Goal: Information Seeking & Learning: Find specific fact

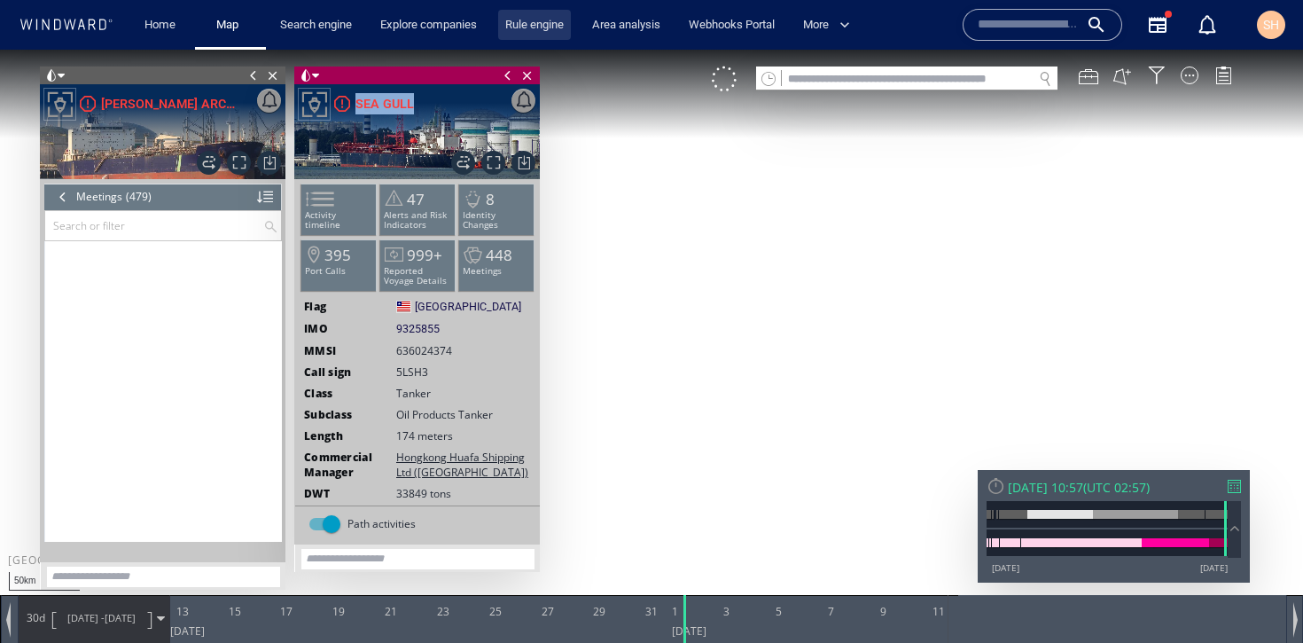
scroll to position [23211, 0]
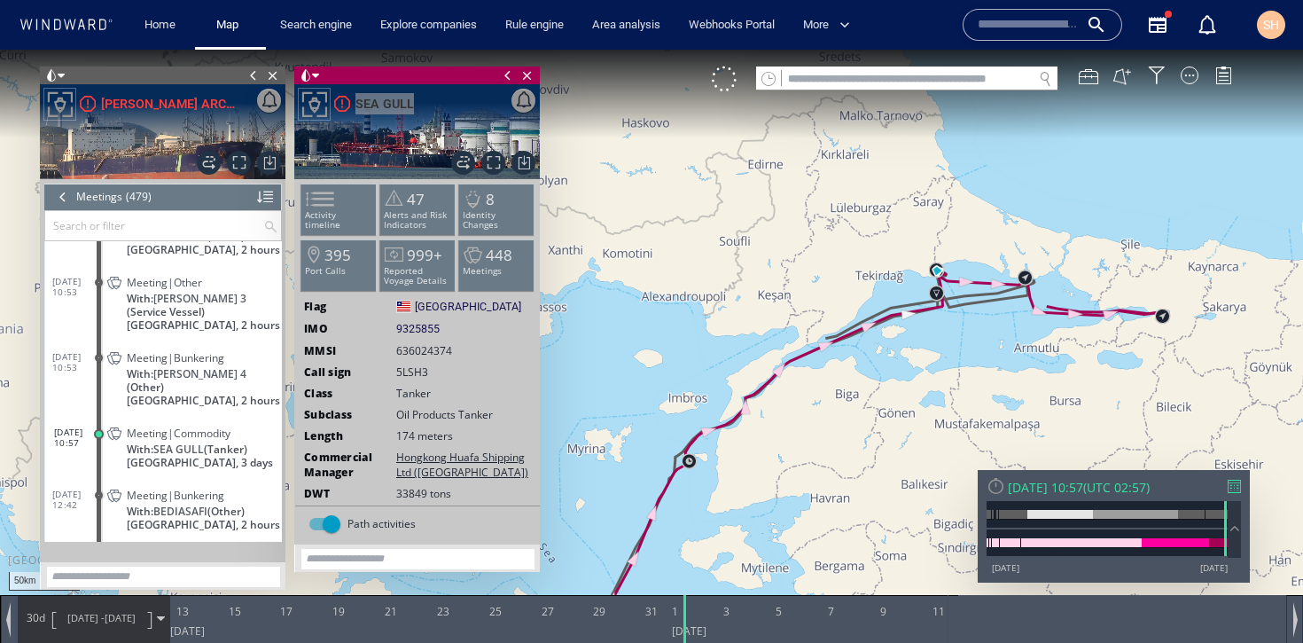
click at [1059, 29] on input "text" at bounding box center [1028, 25] width 101 height 27
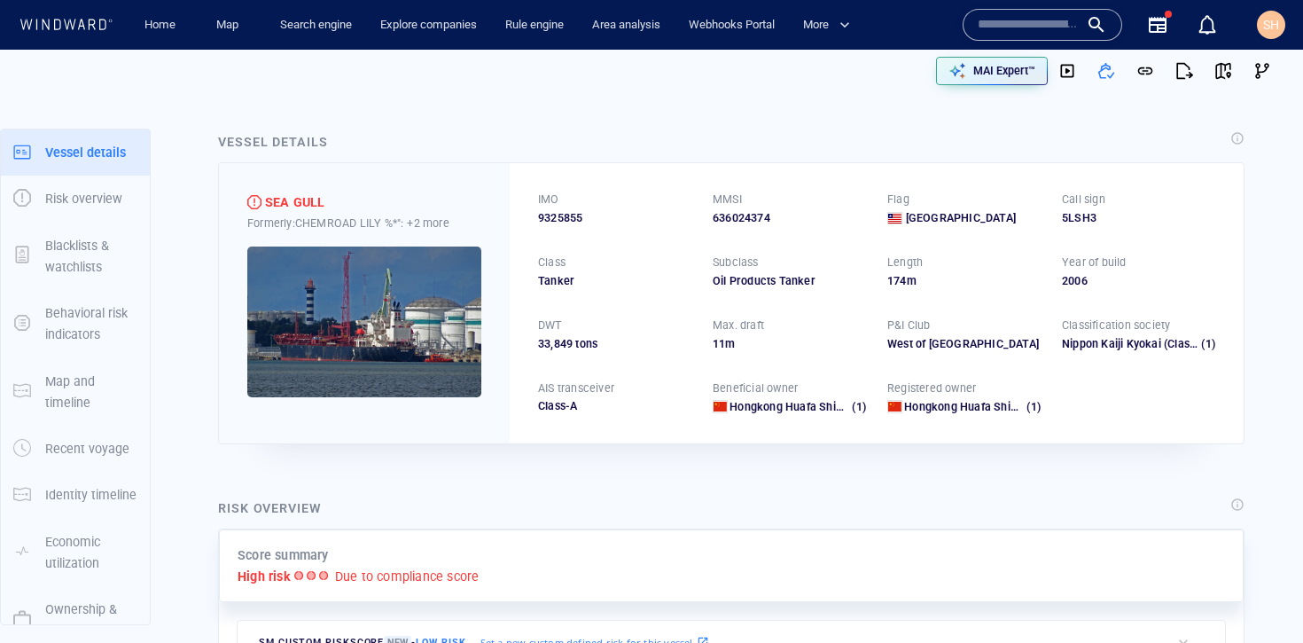
click at [1016, 21] on input "text" at bounding box center [1028, 25] width 101 height 27
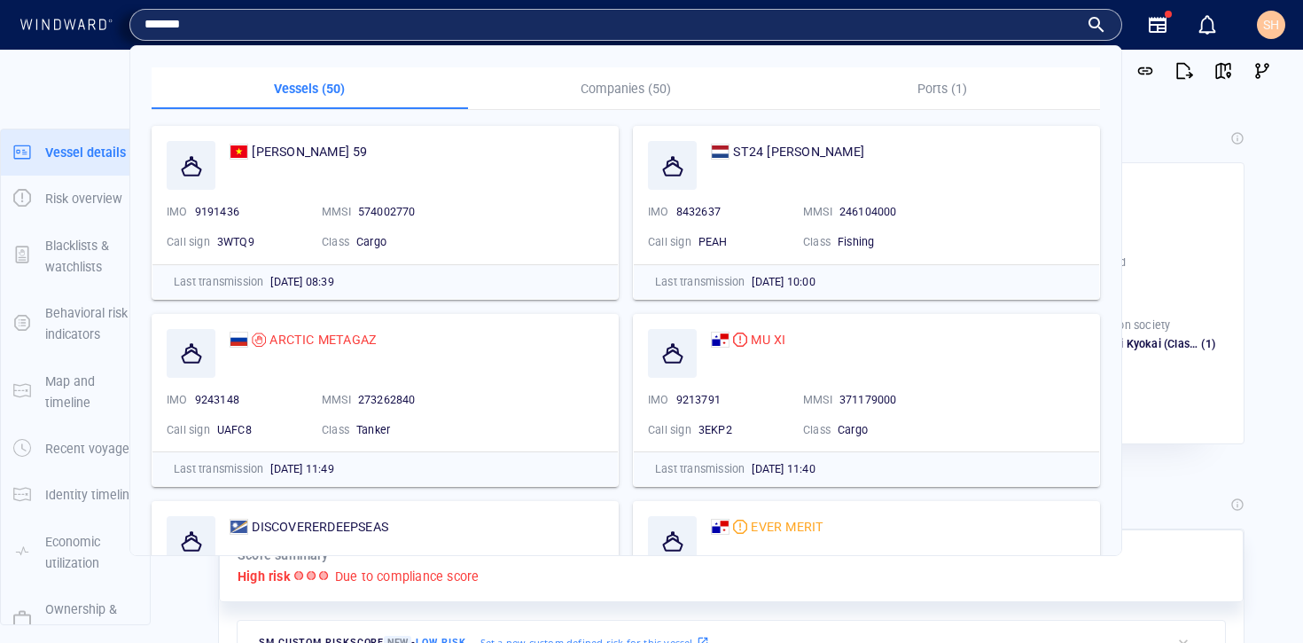
click at [174, 25] on input "*******" at bounding box center [612, 25] width 934 height 27
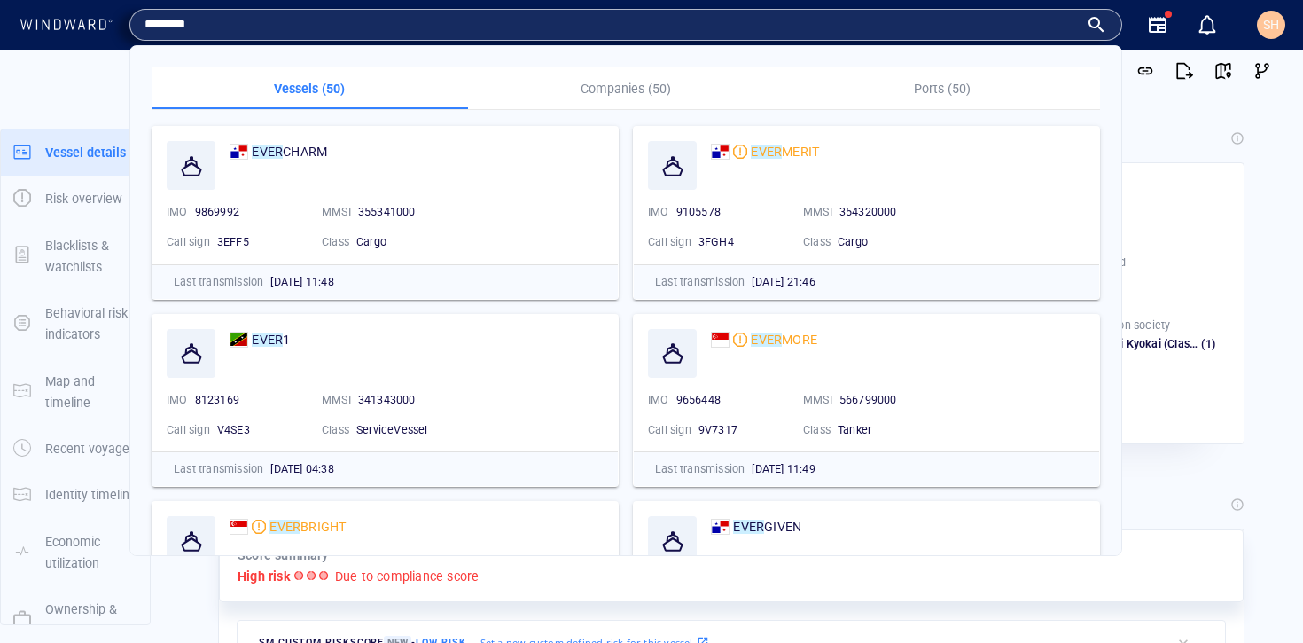
click at [1177, 121] on div "Vessel details SEA GULL Formerly: CHEMROAD LILY %*": +2 more IMO 9325855 MMSI 6…" at bounding box center [731, 287] width 1055 height 341
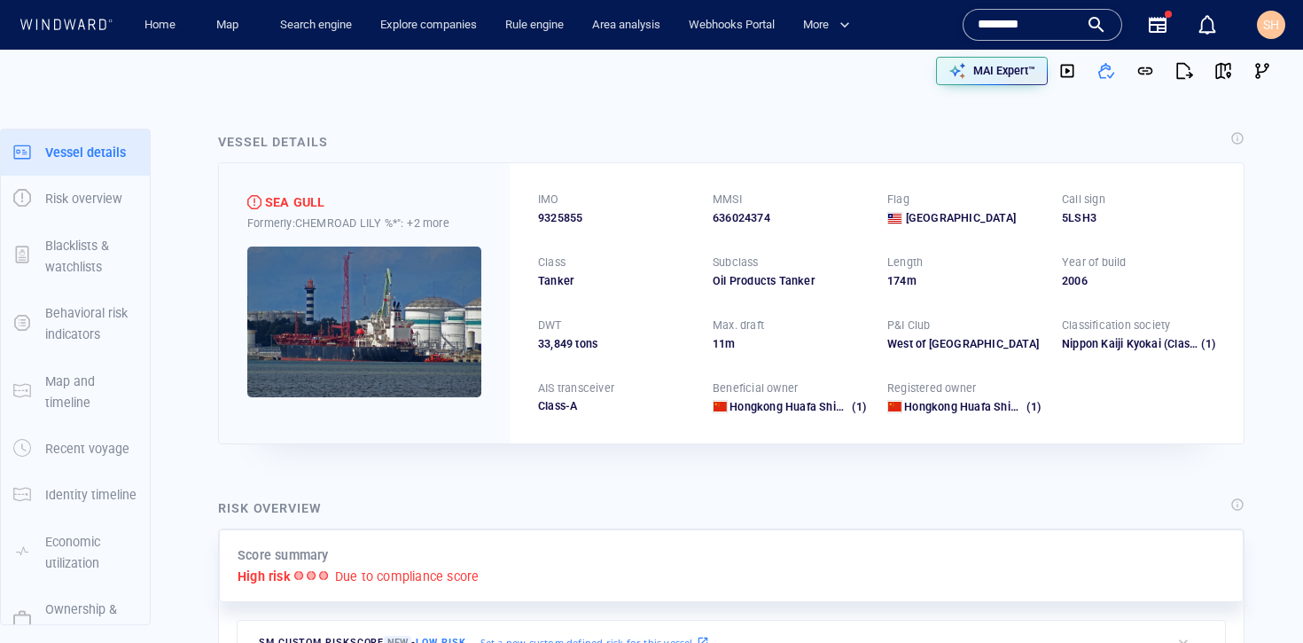
click at [1028, 20] on input "********" at bounding box center [1028, 25] width 101 height 27
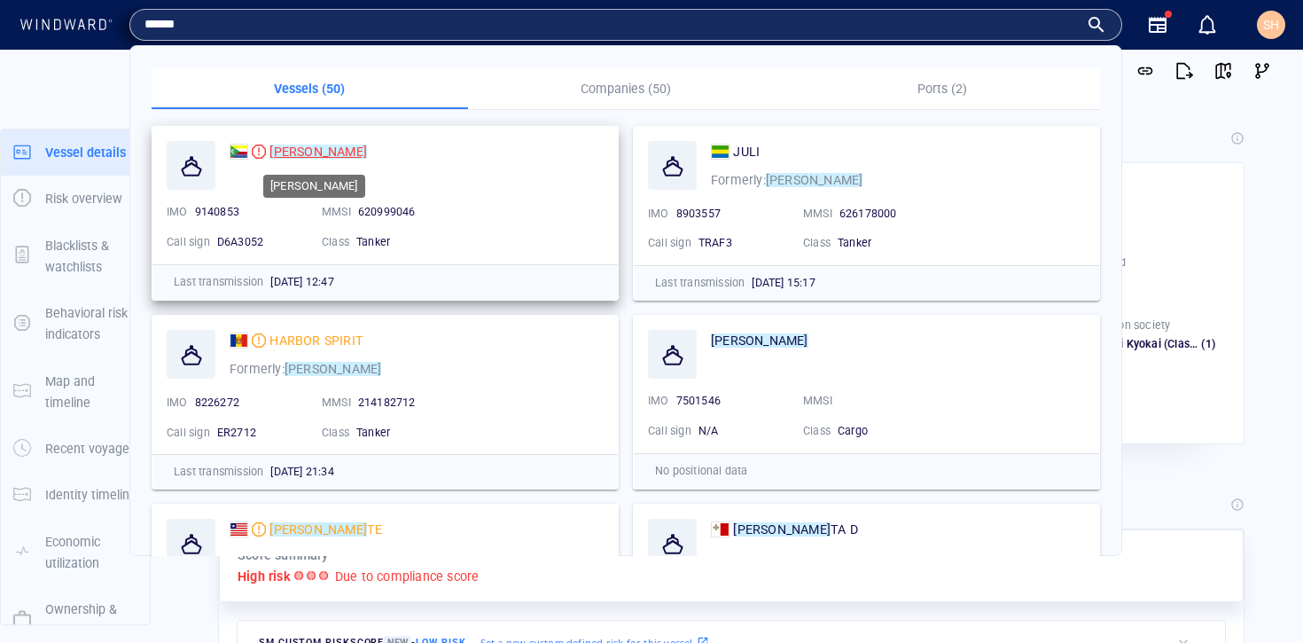
type input "******"
click at [286, 151] on mark "JULIET" at bounding box center [319, 152] width 98 height 14
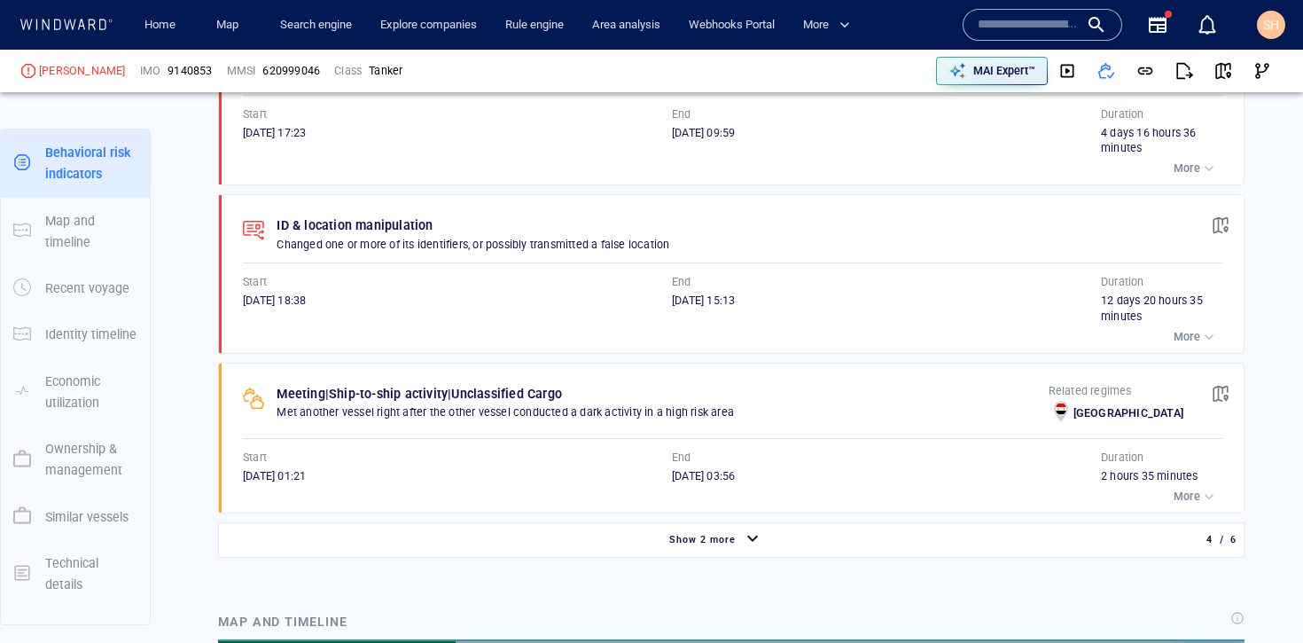
scroll to position [15799, 0]
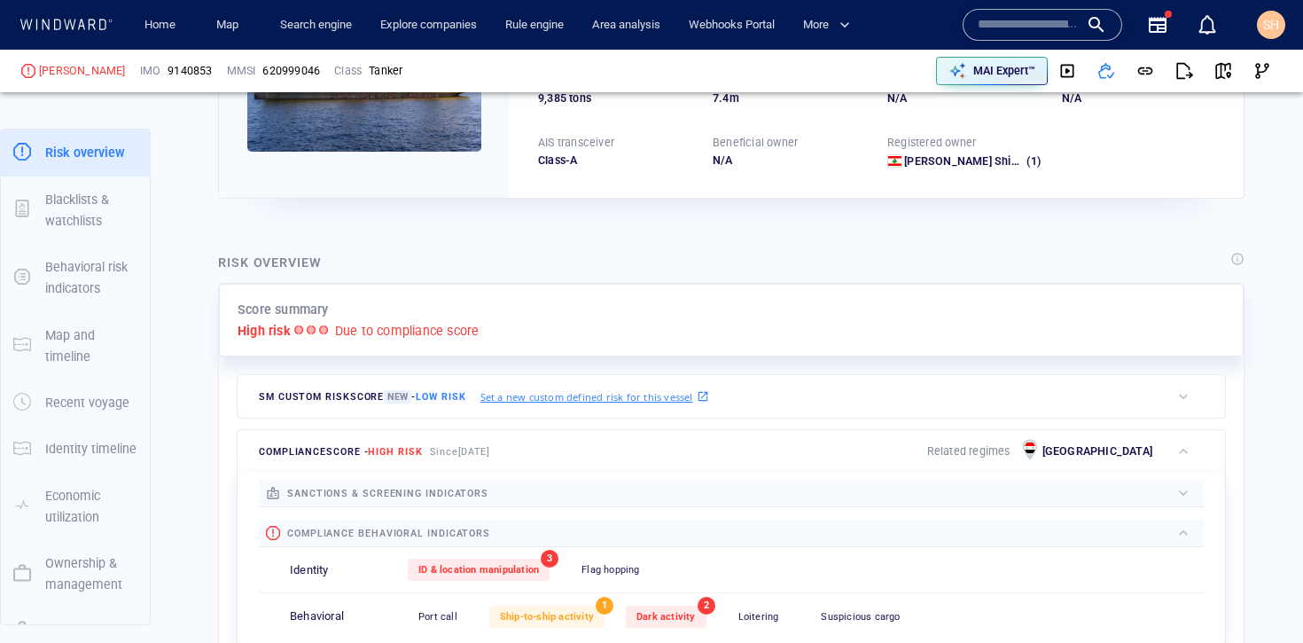
scroll to position [263, 0]
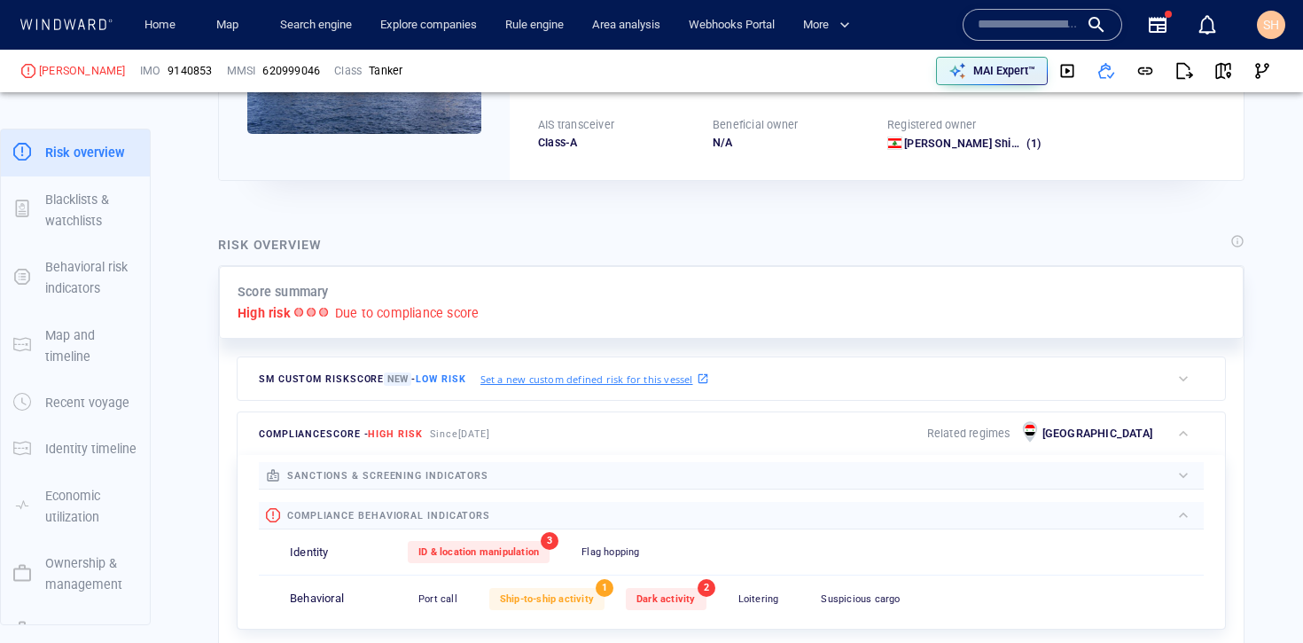
click at [602, 480] on div at bounding box center [830, 475] width 682 height 20
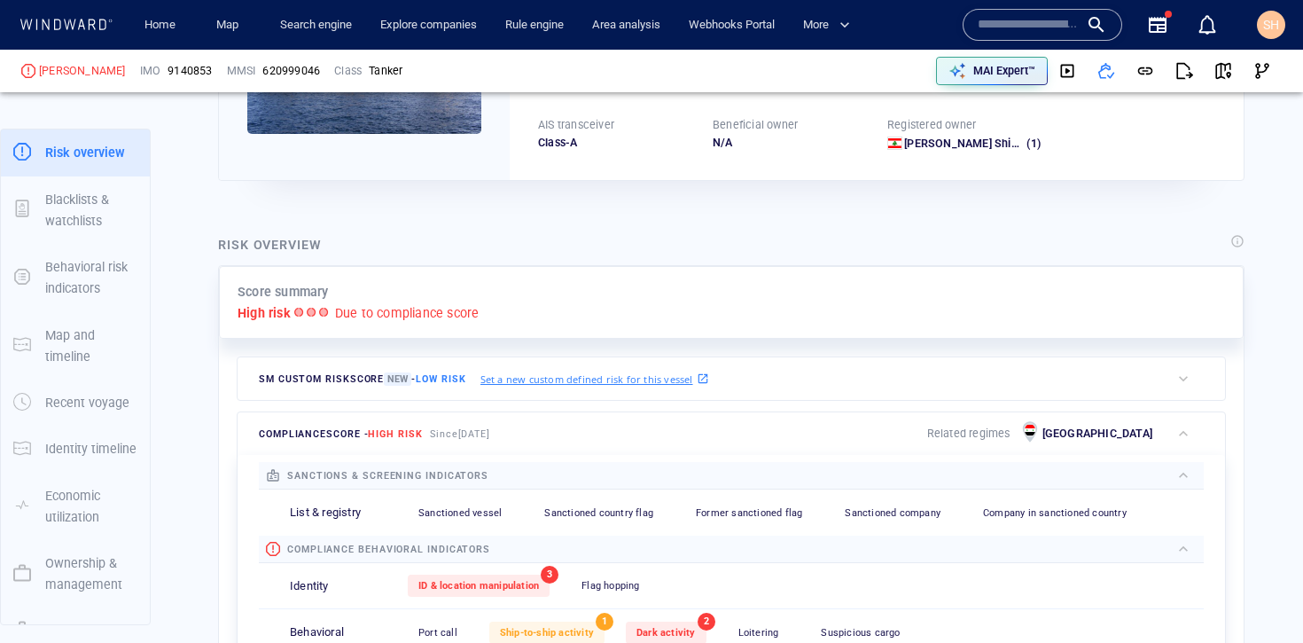
click at [602, 480] on div at bounding box center [830, 475] width 682 height 20
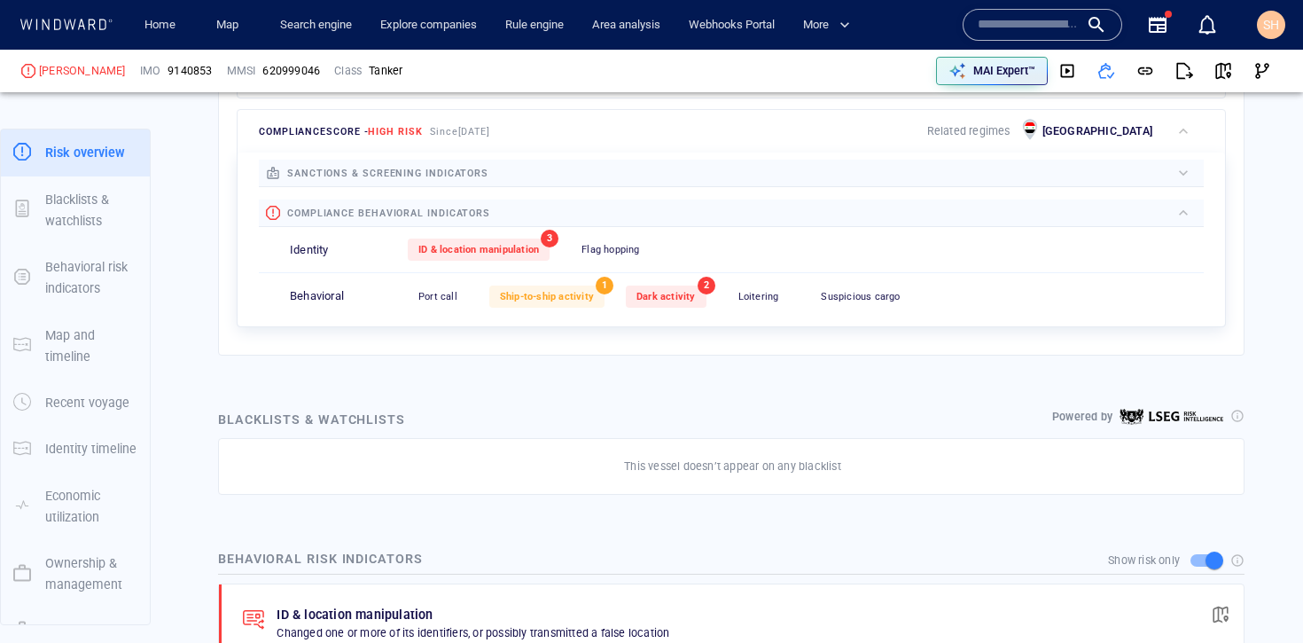
scroll to position [554, 0]
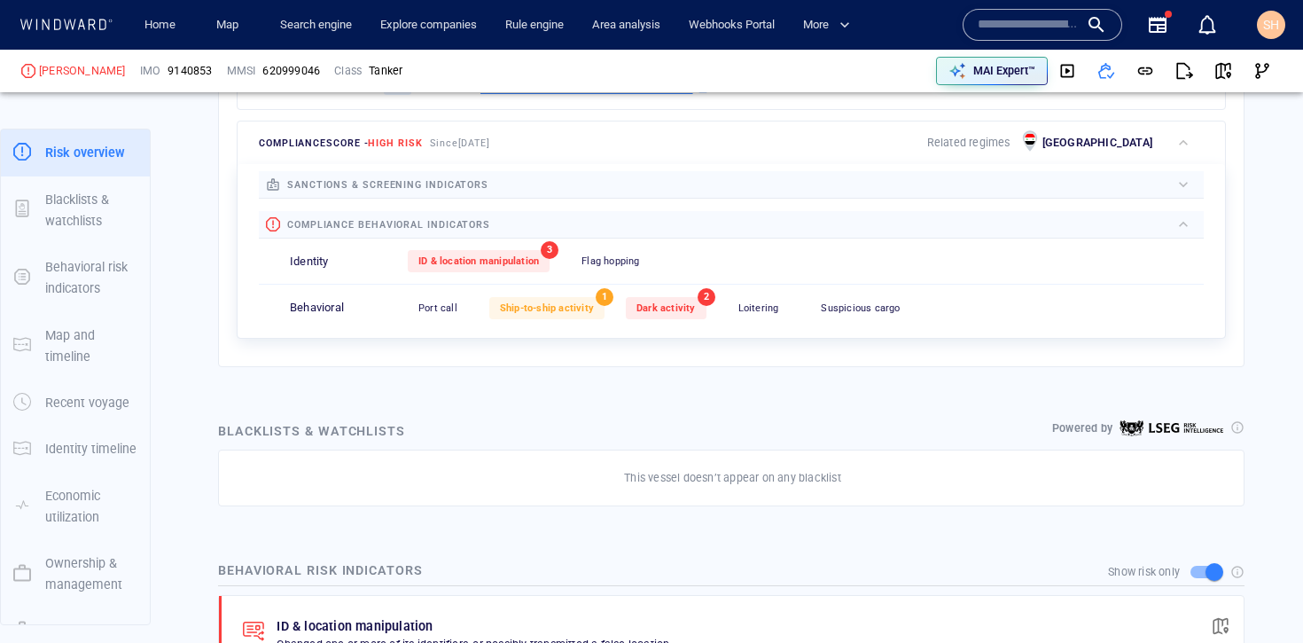
click at [670, 196] on div "sanctions & screening indicators" at bounding box center [731, 184] width 945 height 27
click at [673, 191] on div at bounding box center [830, 185] width 682 height 20
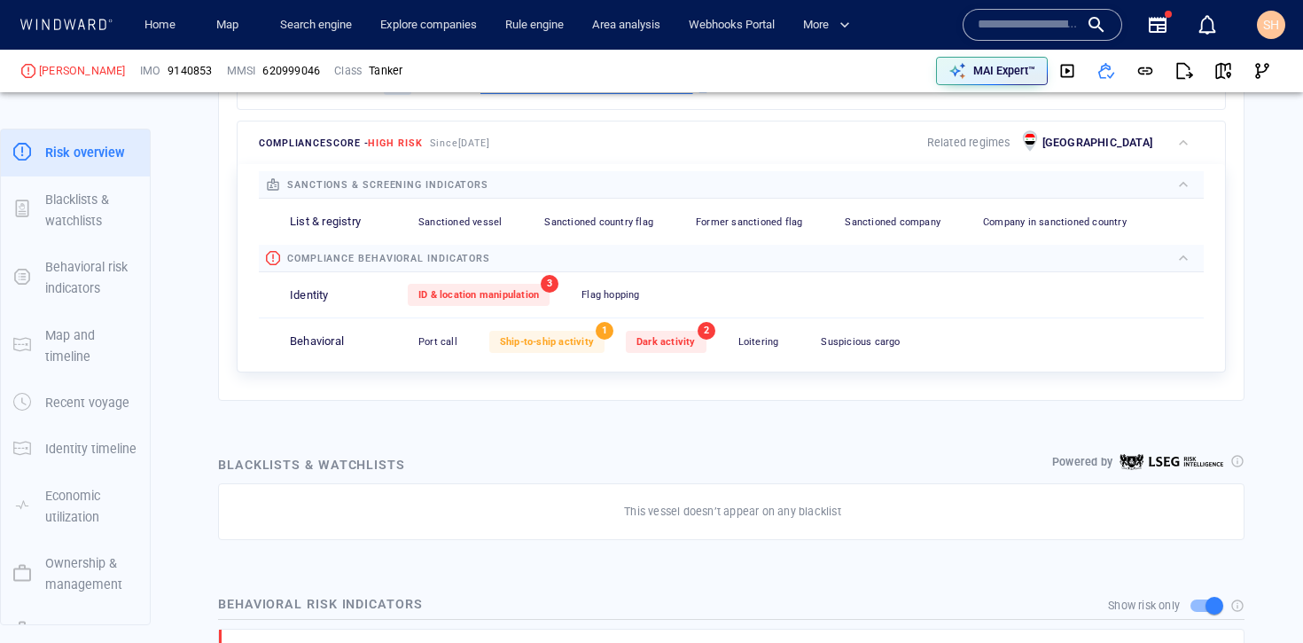
click at [671, 194] on div at bounding box center [830, 185] width 682 height 20
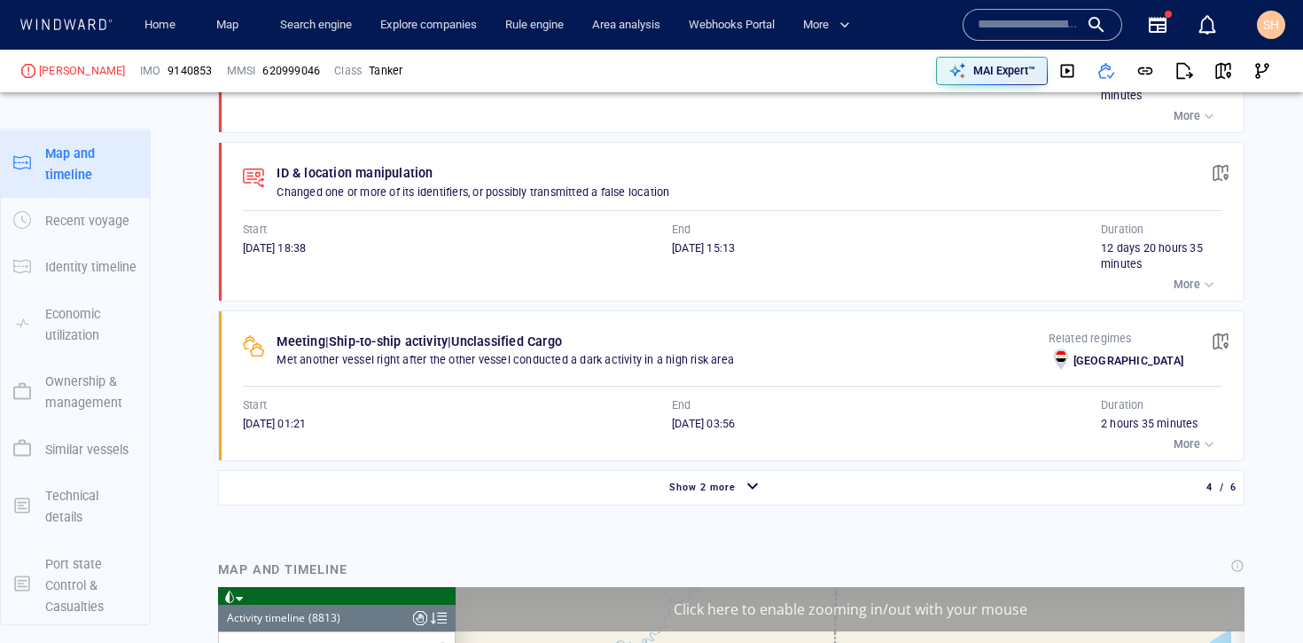
scroll to position [160, 0]
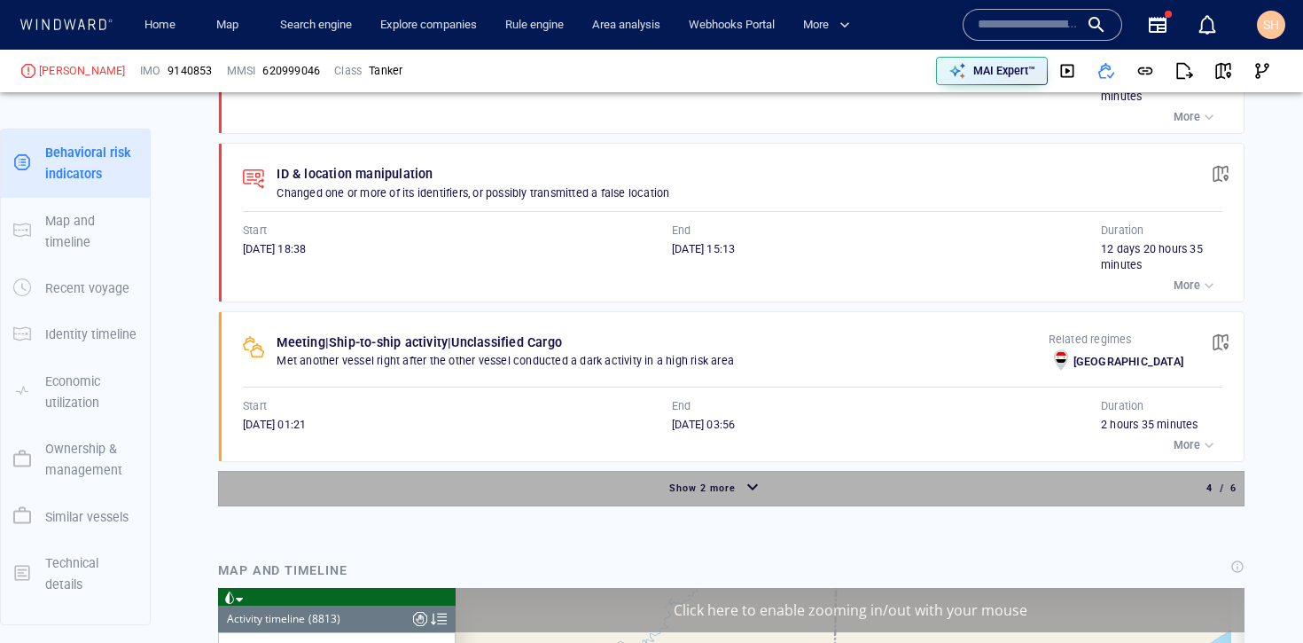
click at [765, 488] on div "Show 2 more" at bounding box center [717, 488] width 988 height 31
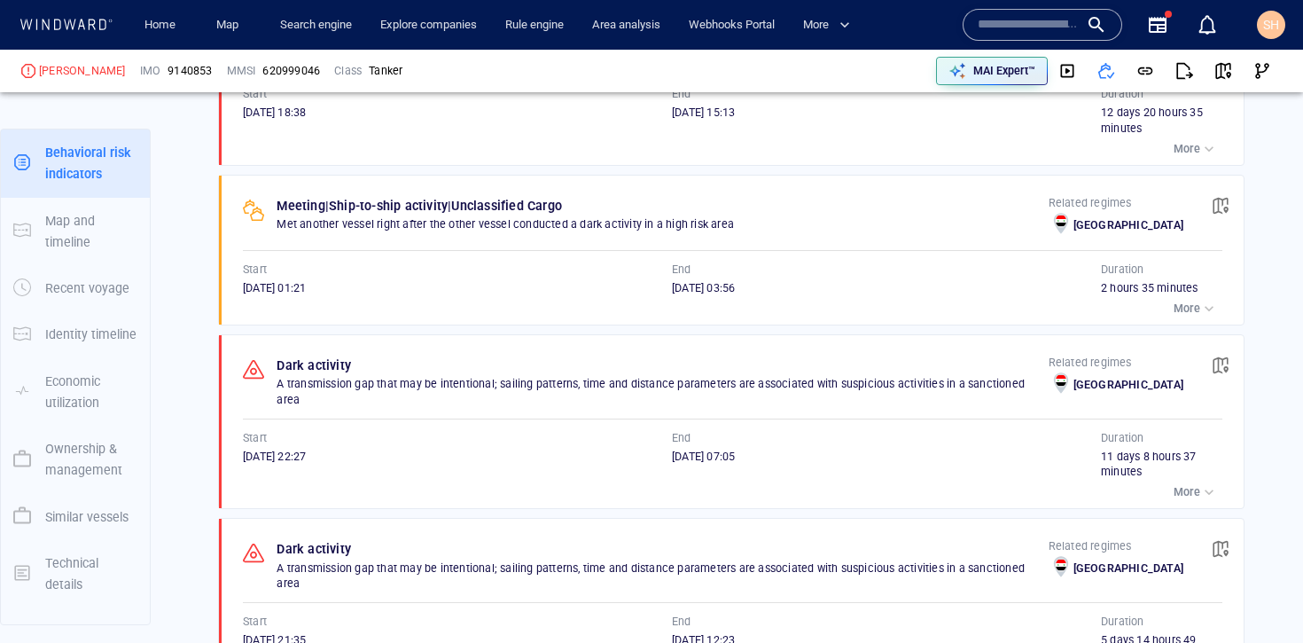
scroll to position [1669, 0]
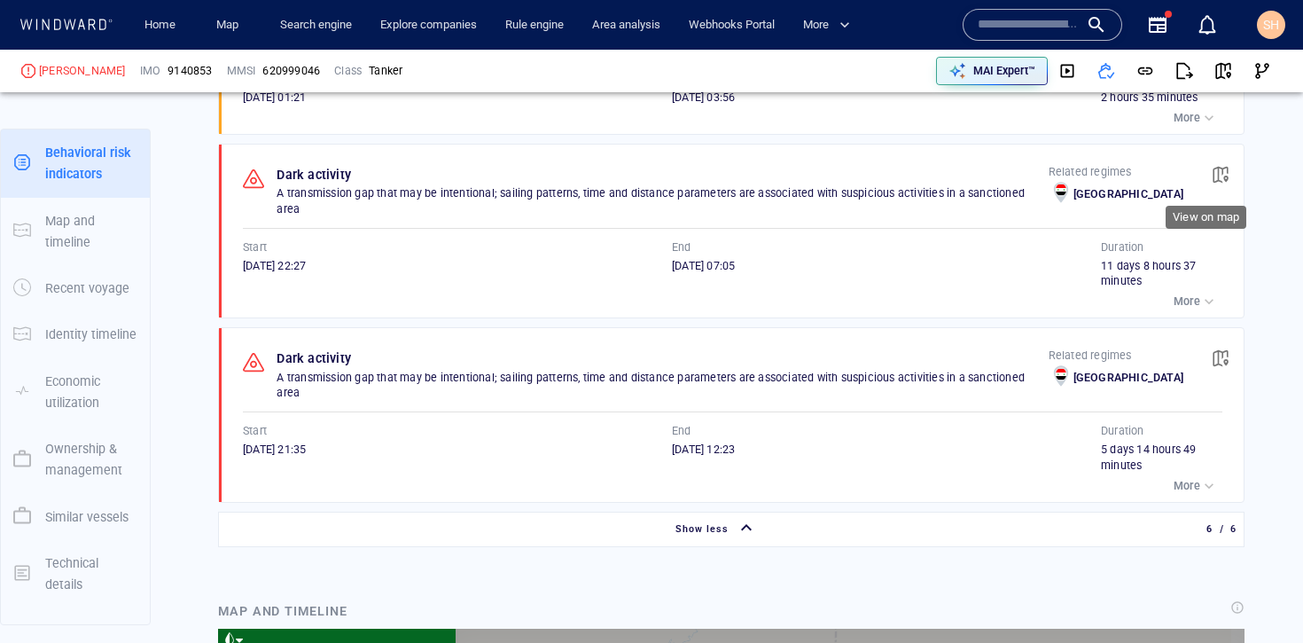
click at [1216, 177] on button "button" at bounding box center [1220, 174] width 39 height 39
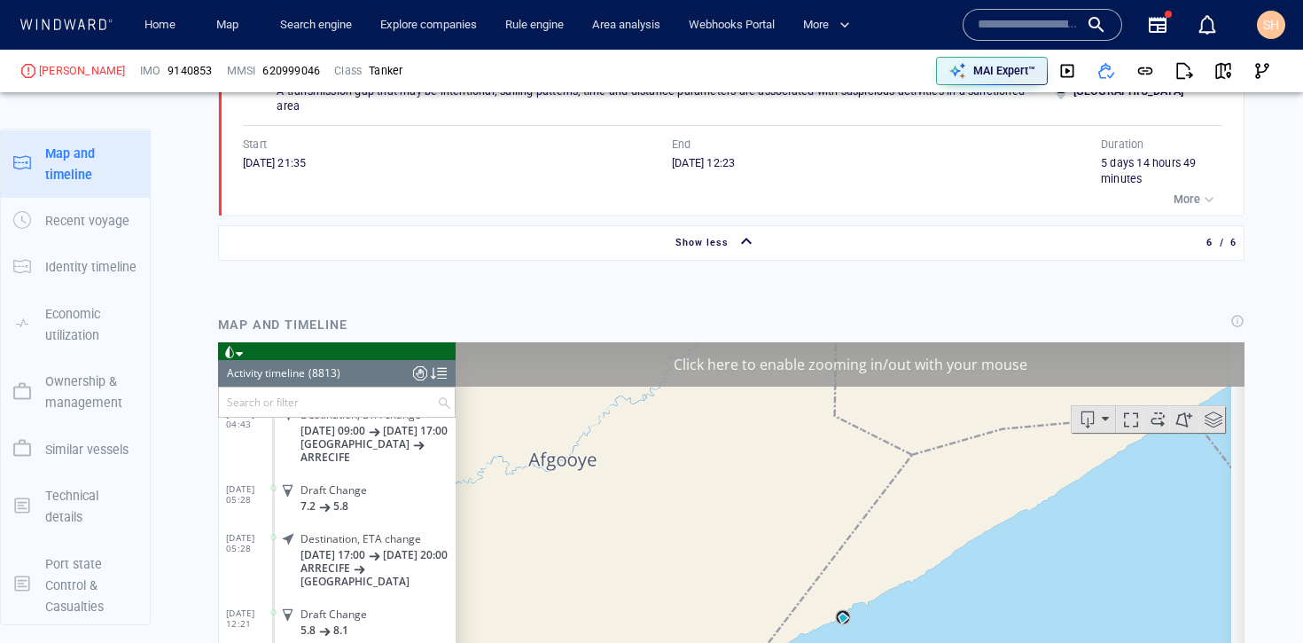
scroll to position [378886, 0]
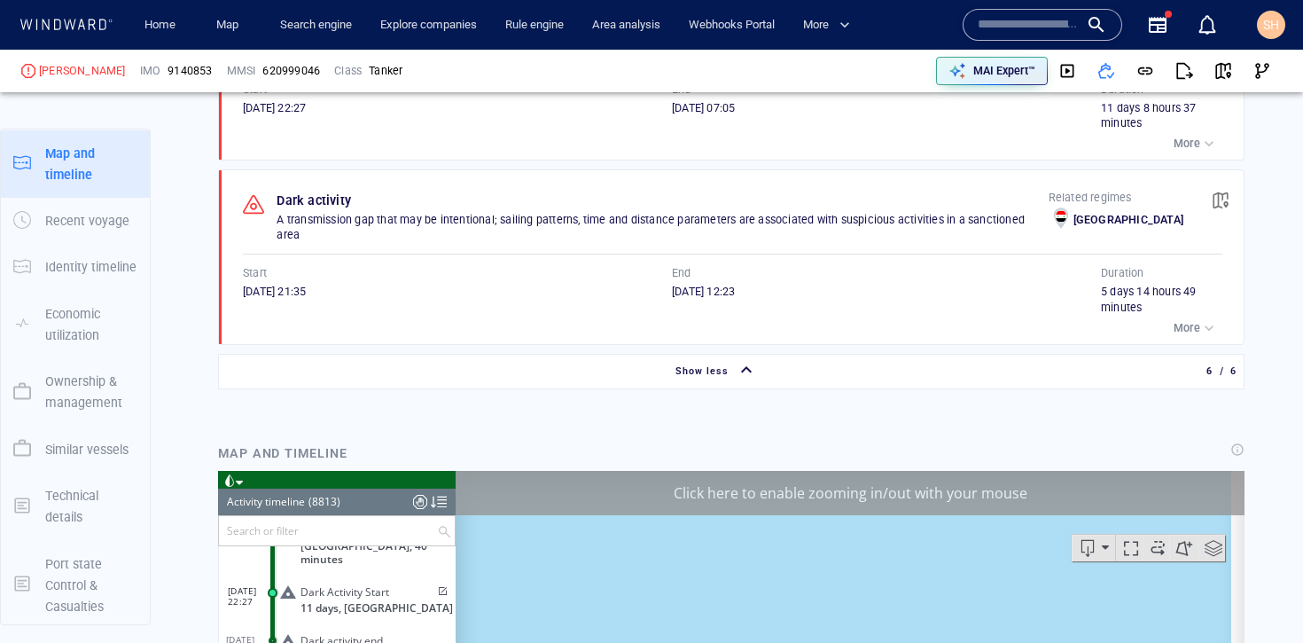
scroll to position [160, 0]
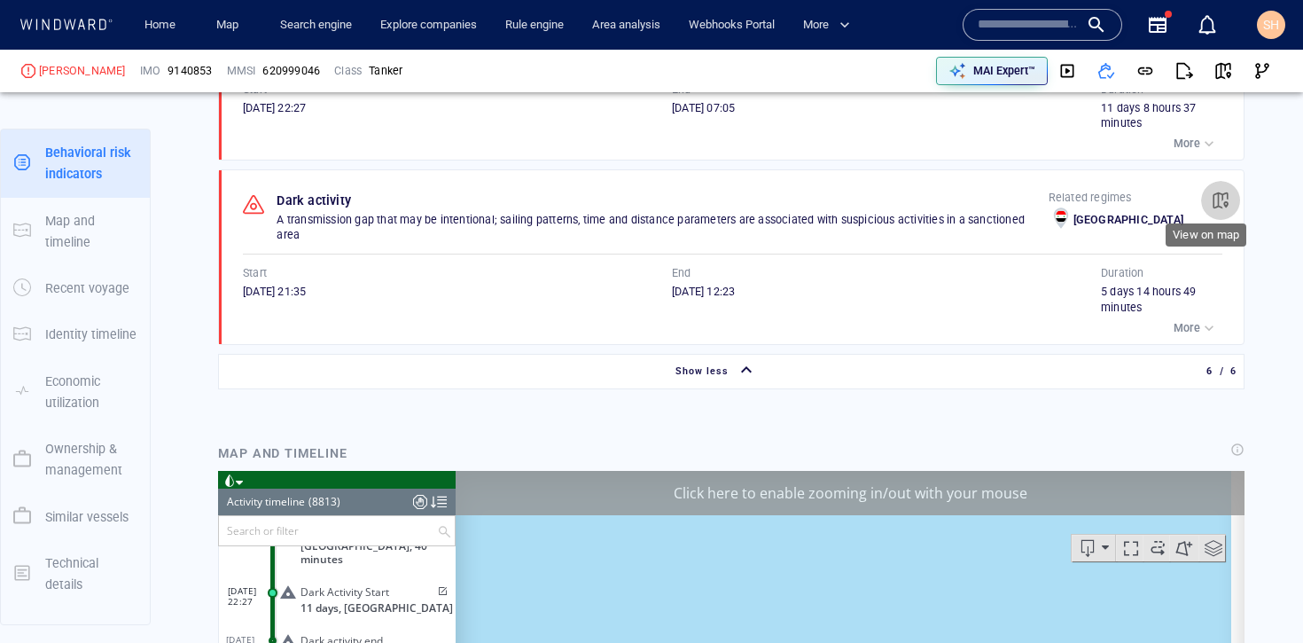
click at [1212, 194] on span "button" at bounding box center [1221, 201] width 18 height 18
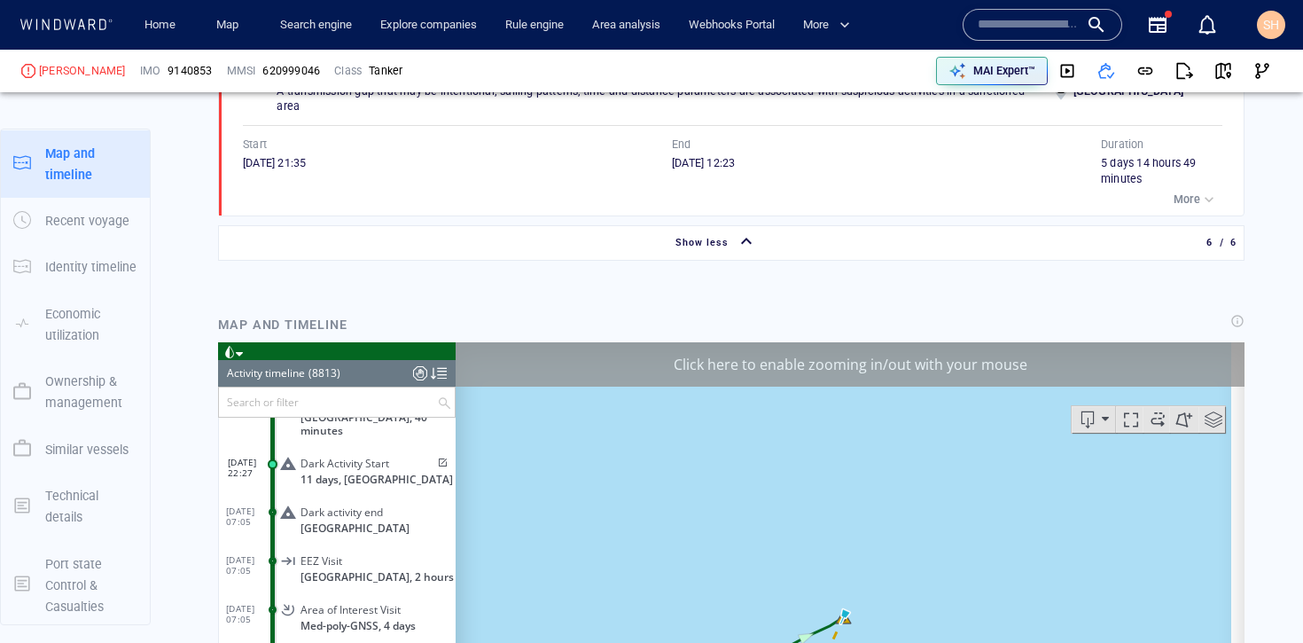
scroll to position [376545, 0]
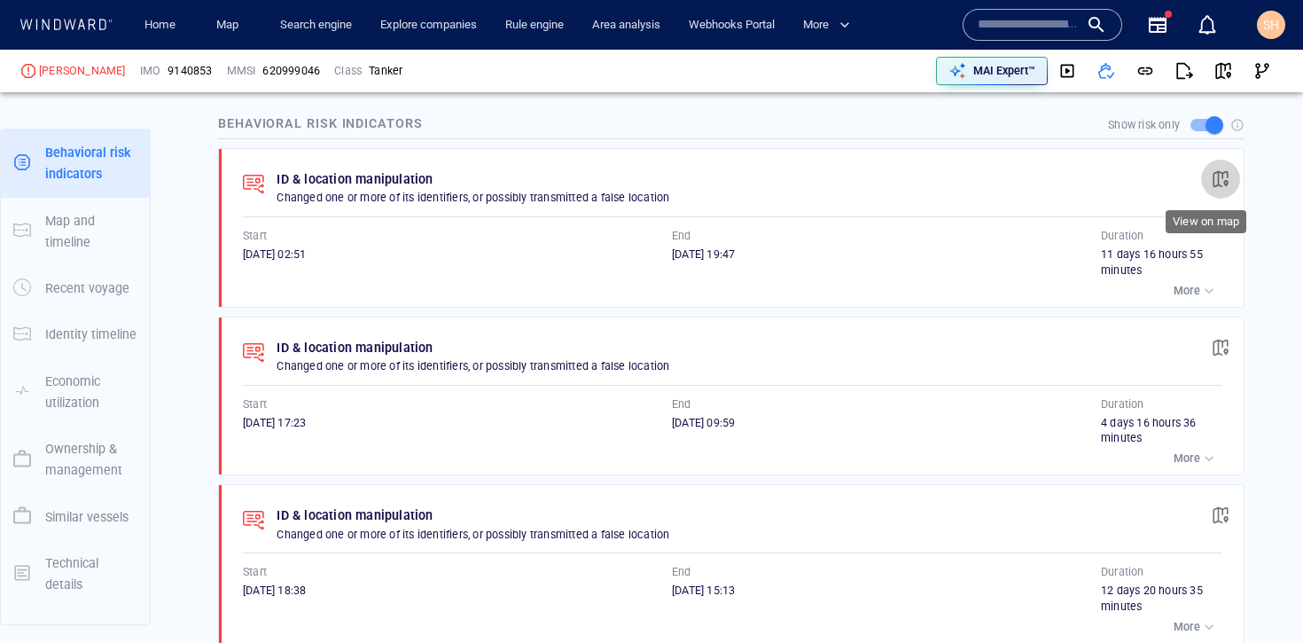
click at [1212, 176] on span "button" at bounding box center [1221, 179] width 18 height 18
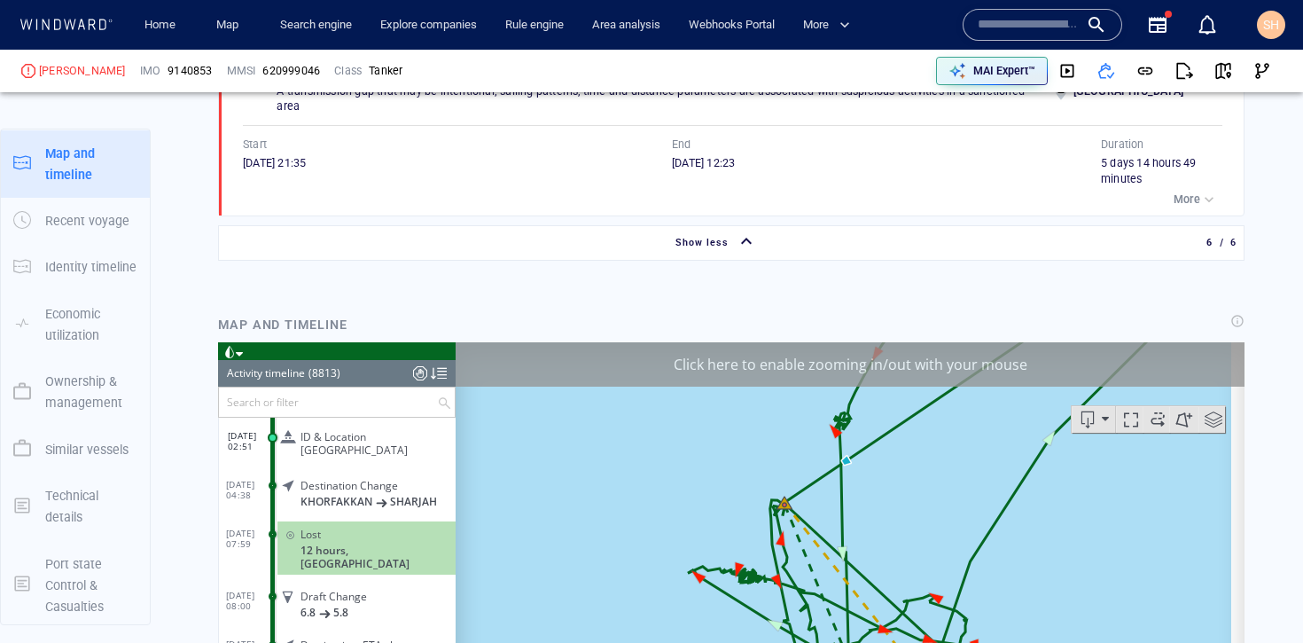
drag, startPoint x: 828, startPoint y: 572, endPoint x: 769, endPoint y: 457, distance: 128.9
click at [769, 457] on canvas "Map" at bounding box center [844, 617] width 776 height 550
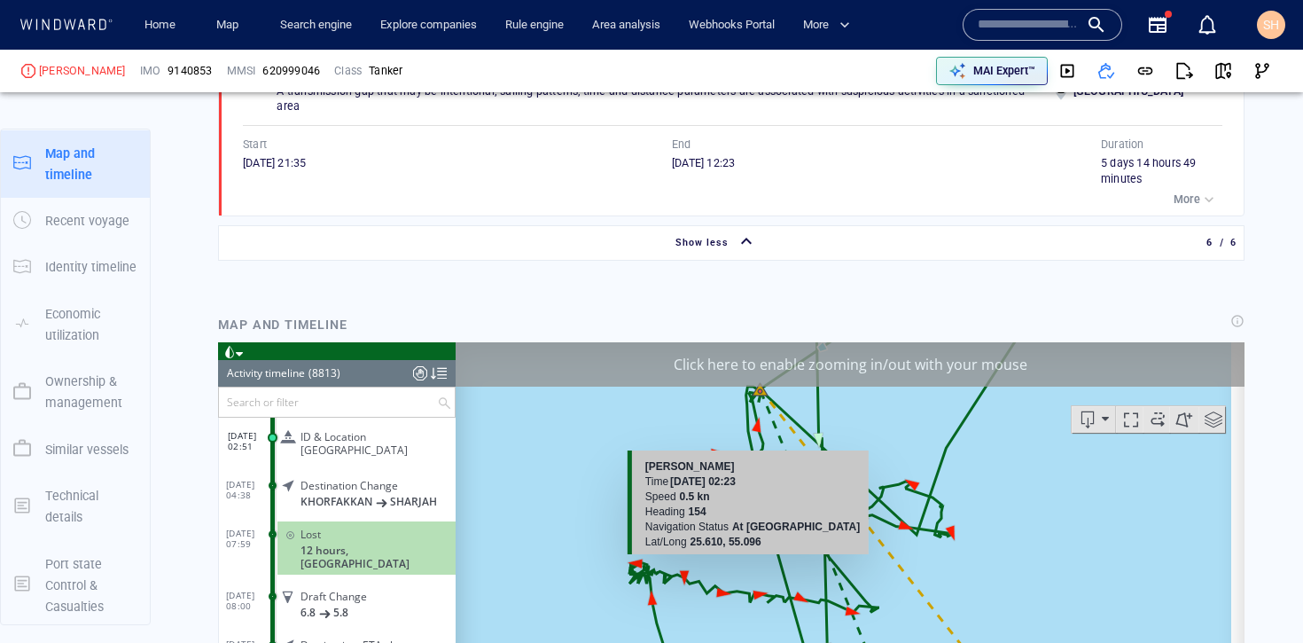
drag, startPoint x: 793, startPoint y: 585, endPoint x: 762, endPoint y: 443, distance: 145.0
click at [762, 443] on canvas "Map" at bounding box center [844, 617] width 776 height 550
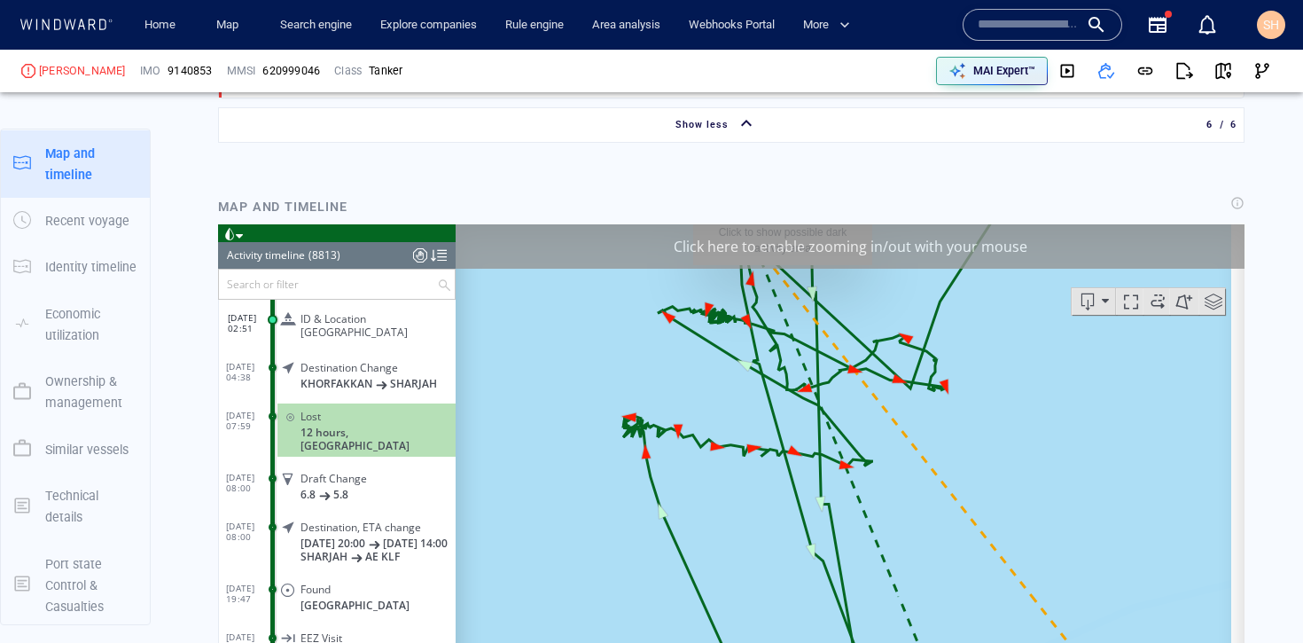
click at [791, 240] on div "Click here to enable zooming in/out with your mouse" at bounding box center [850, 246] width 789 height 44
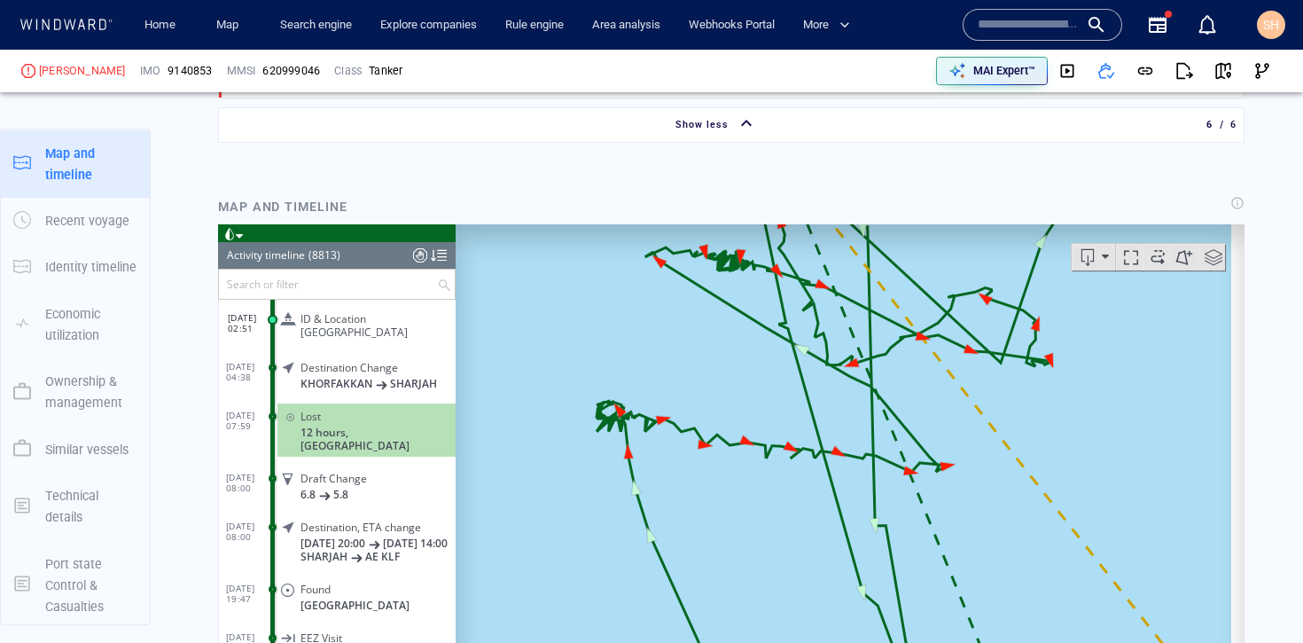
drag, startPoint x: 606, startPoint y: 435, endPoint x: 747, endPoint y: 487, distance: 150.1
click at [747, 487] on canvas "Map" at bounding box center [844, 499] width 776 height 550
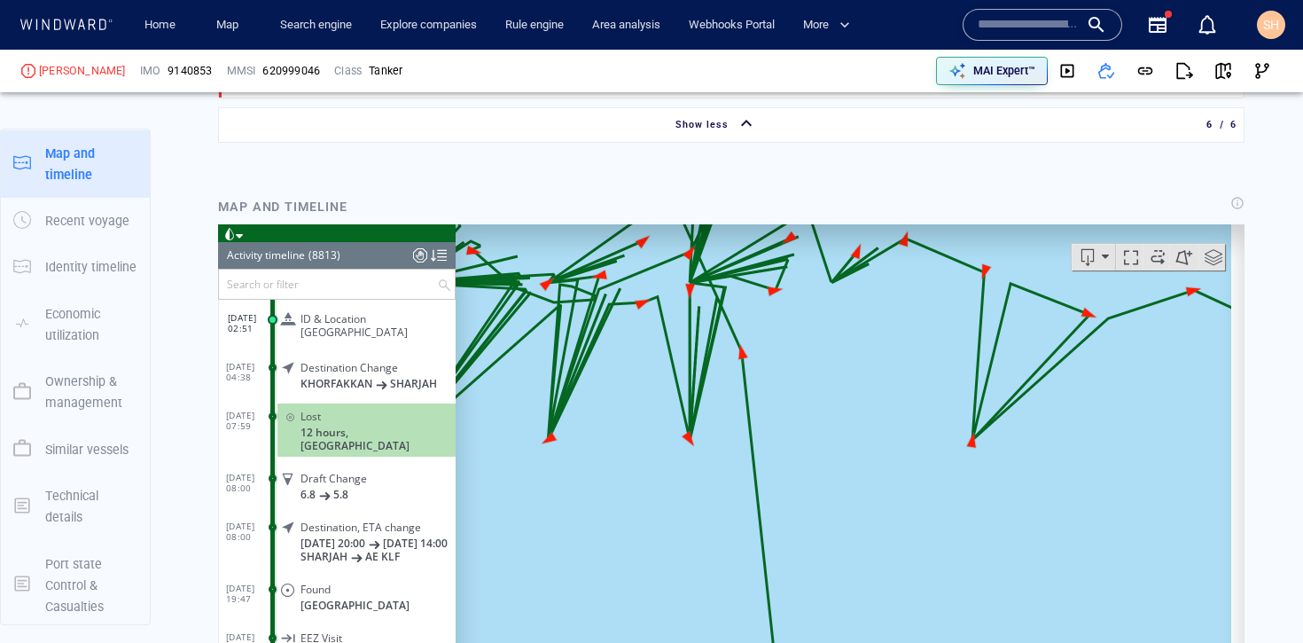
drag, startPoint x: 662, startPoint y: 457, endPoint x: 701, endPoint y: 527, distance: 80.2
click at [701, 527] on canvas "Map" at bounding box center [844, 499] width 776 height 550
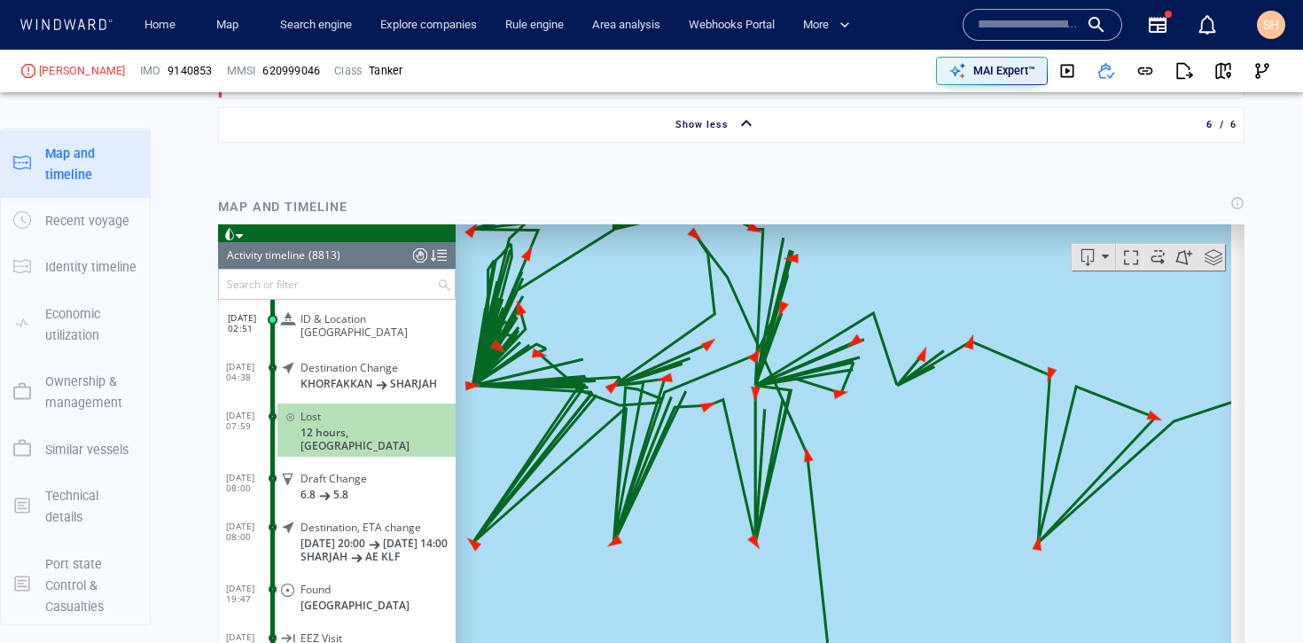
drag, startPoint x: 678, startPoint y: 457, endPoint x: 711, endPoint y: 541, distance: 90.4
click at [711, 541] on canvas "Map" at bounding box center [844, 499] width 776 height 550
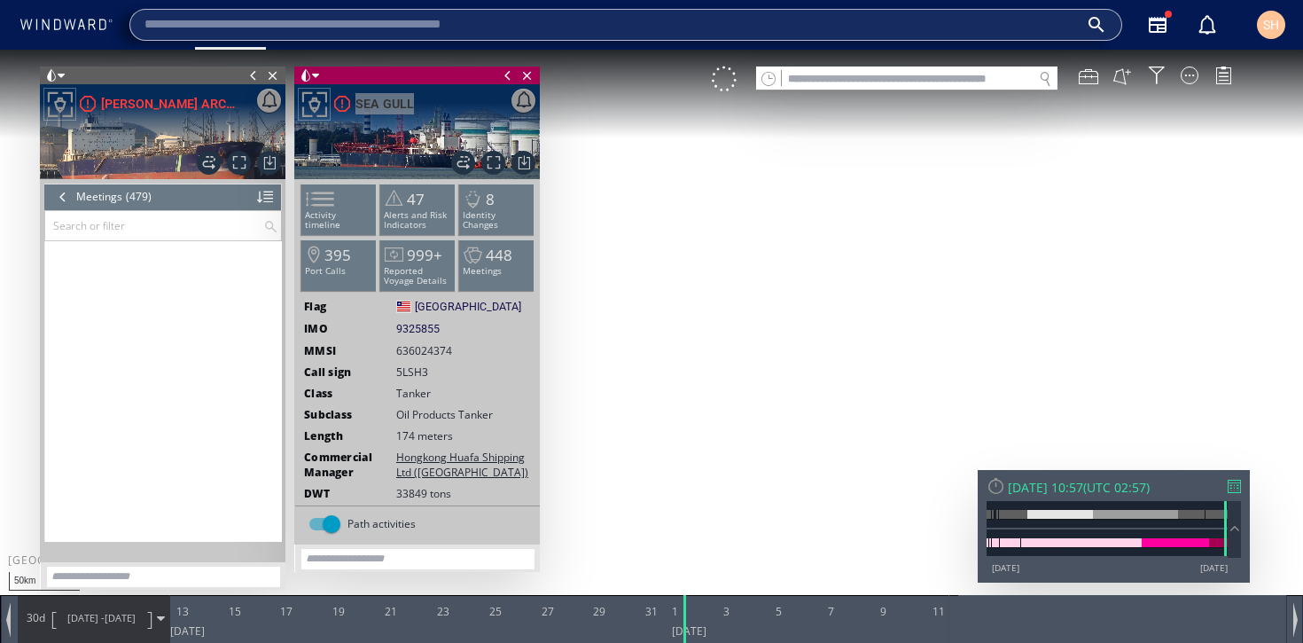
scroll to position [23211, 0]
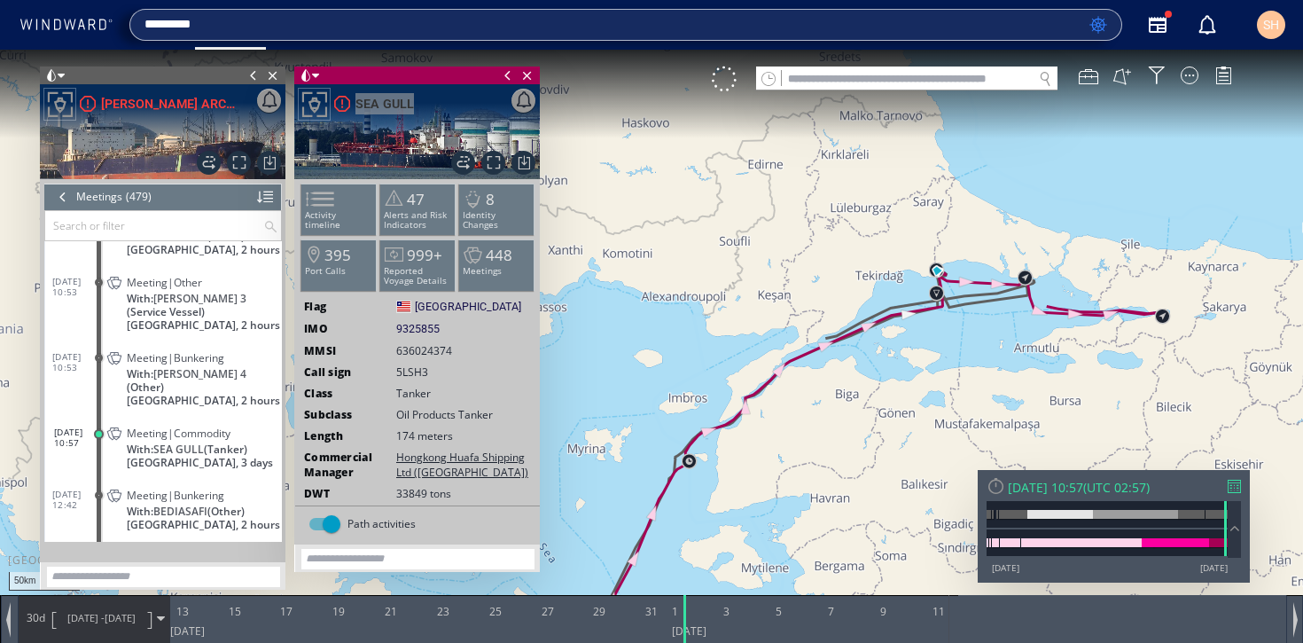
click at [475, 32] on input "*********" at bounding box center [614, 25] width 938 height 27
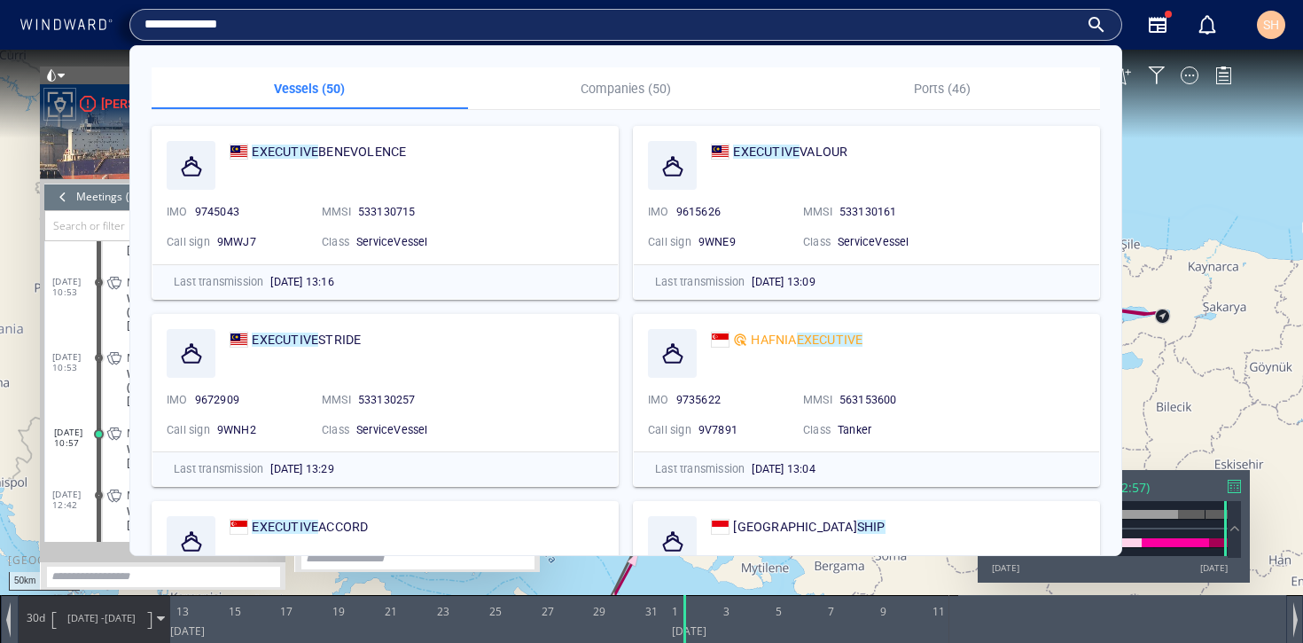
type input "**********"
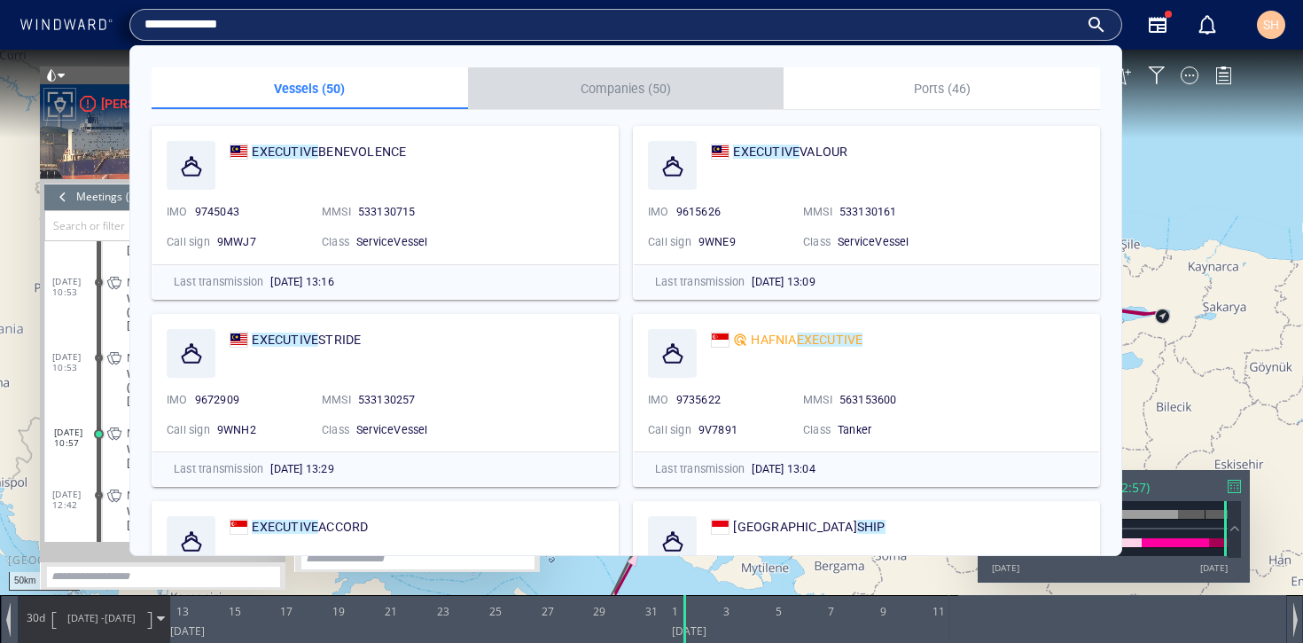
click at [605, 90] on p "Companies (50)" at bounding box center [626, 88] width 295 height 21
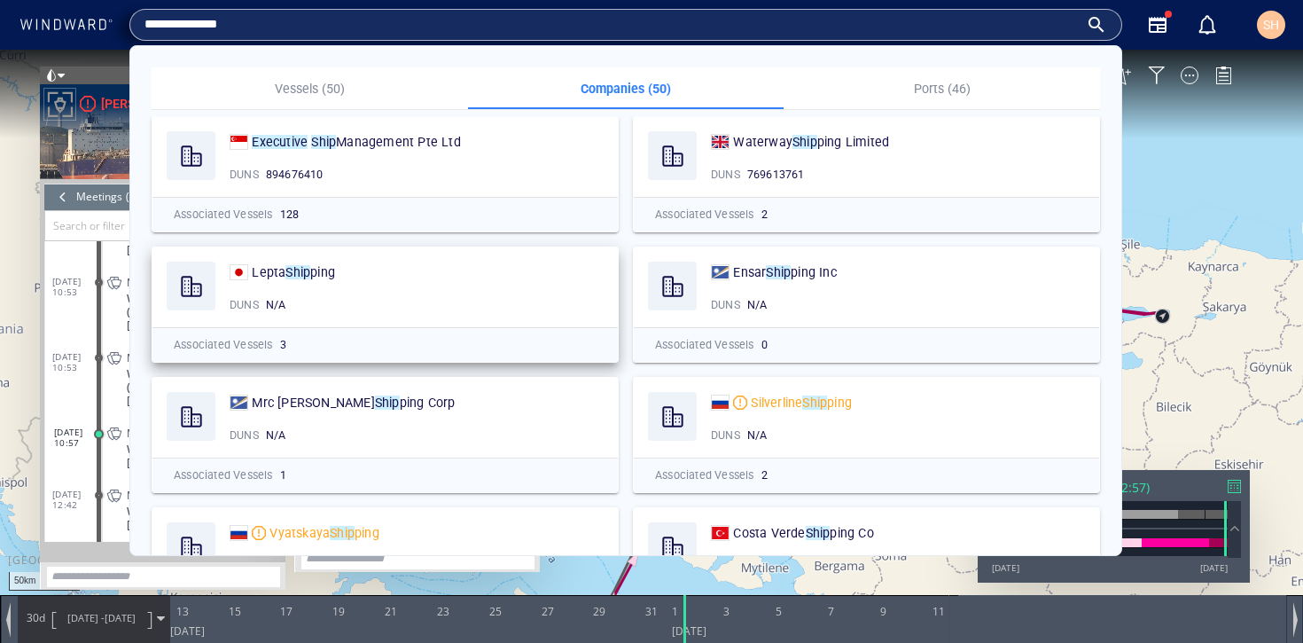
scroll to position [418, 0]
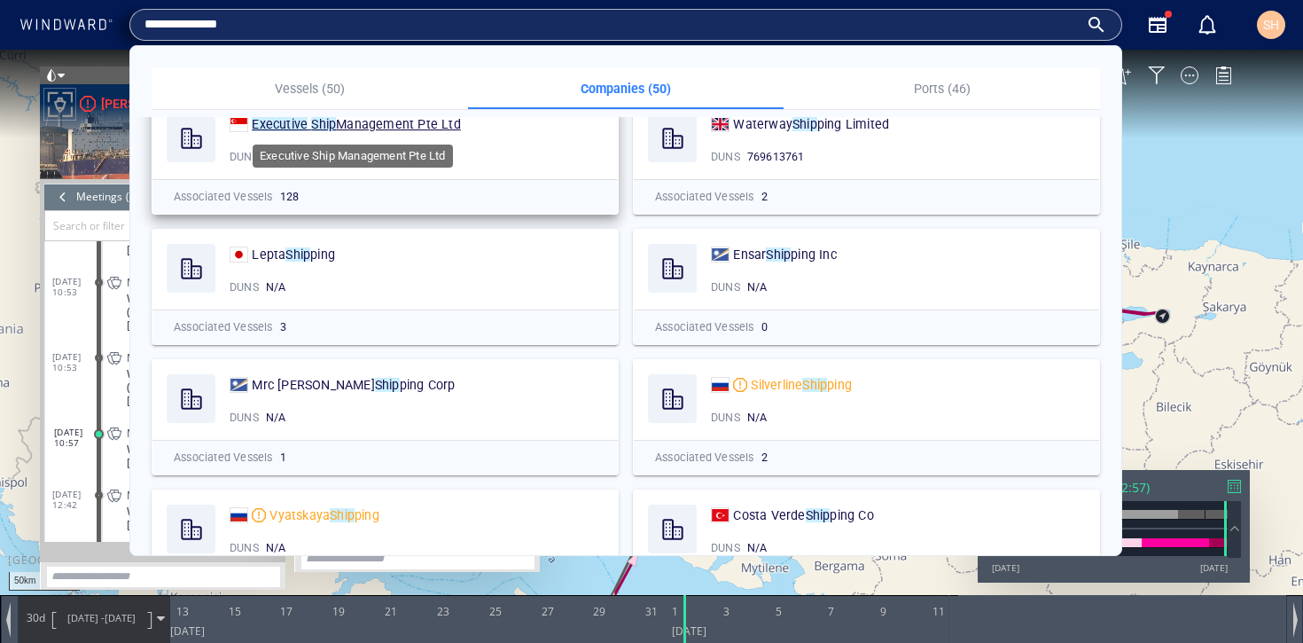
click at [373, 124] on span "Management Pte Ltd" at bounding box center [398, 124] width 125 height 14
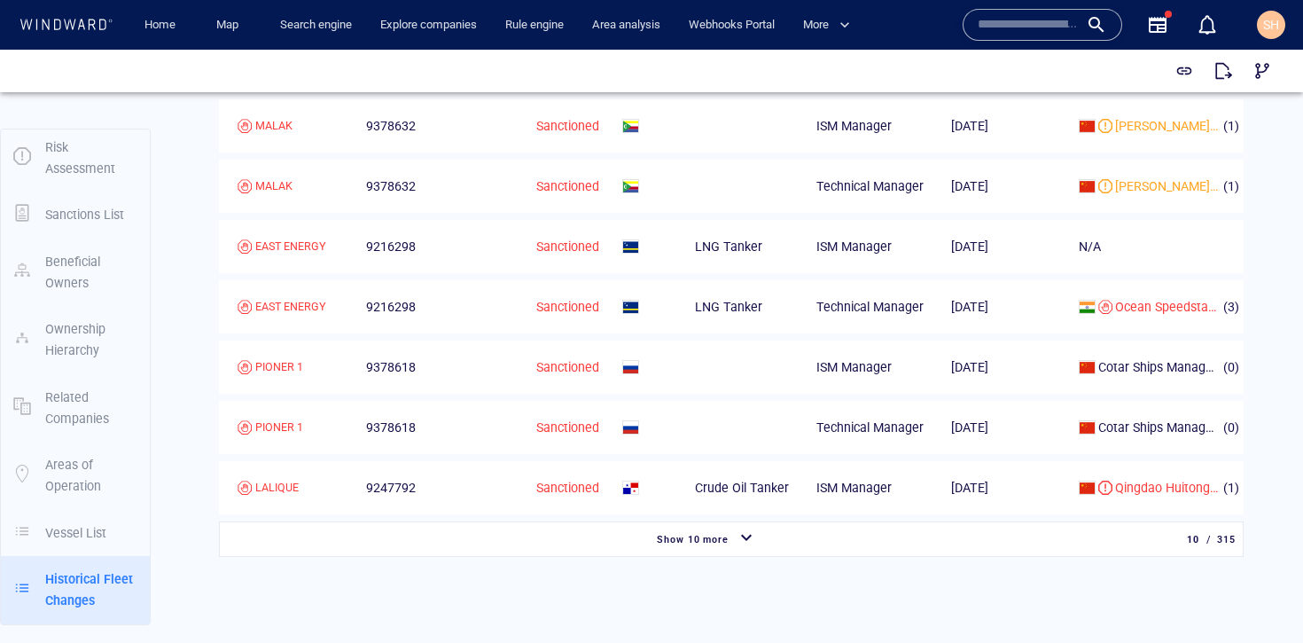
scroll to position [3516, 0]
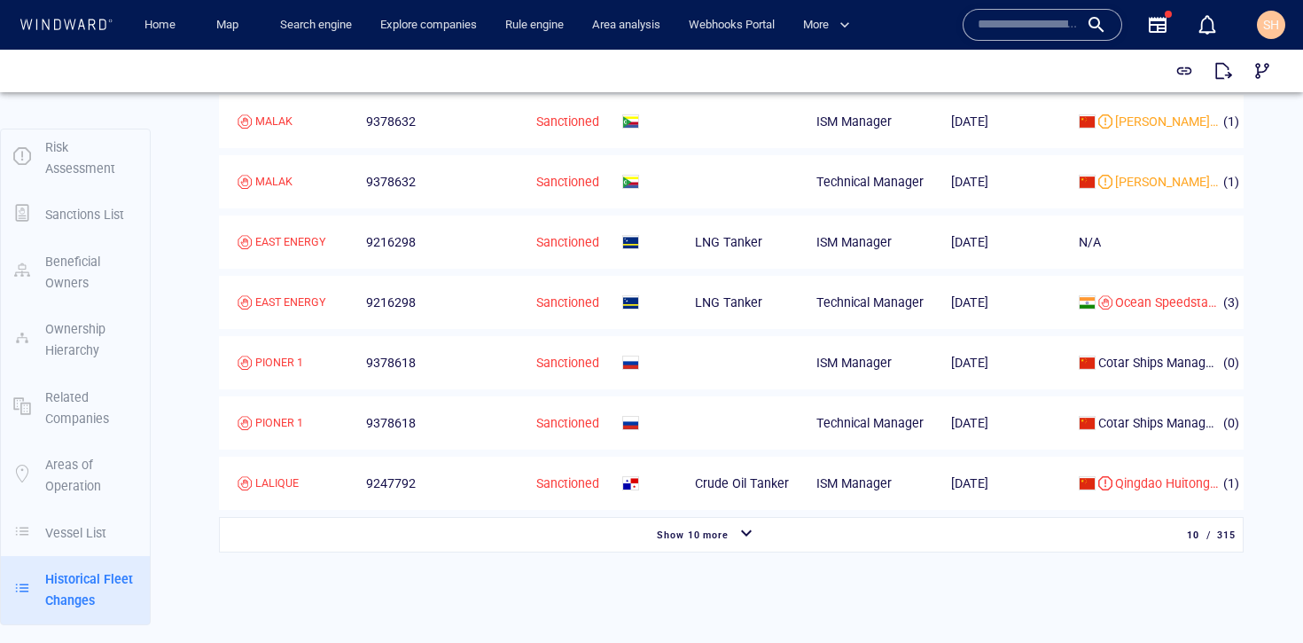
click at [724, 529] on span "Show 10 more" at bounding box center [693, 535] width 73 height 12
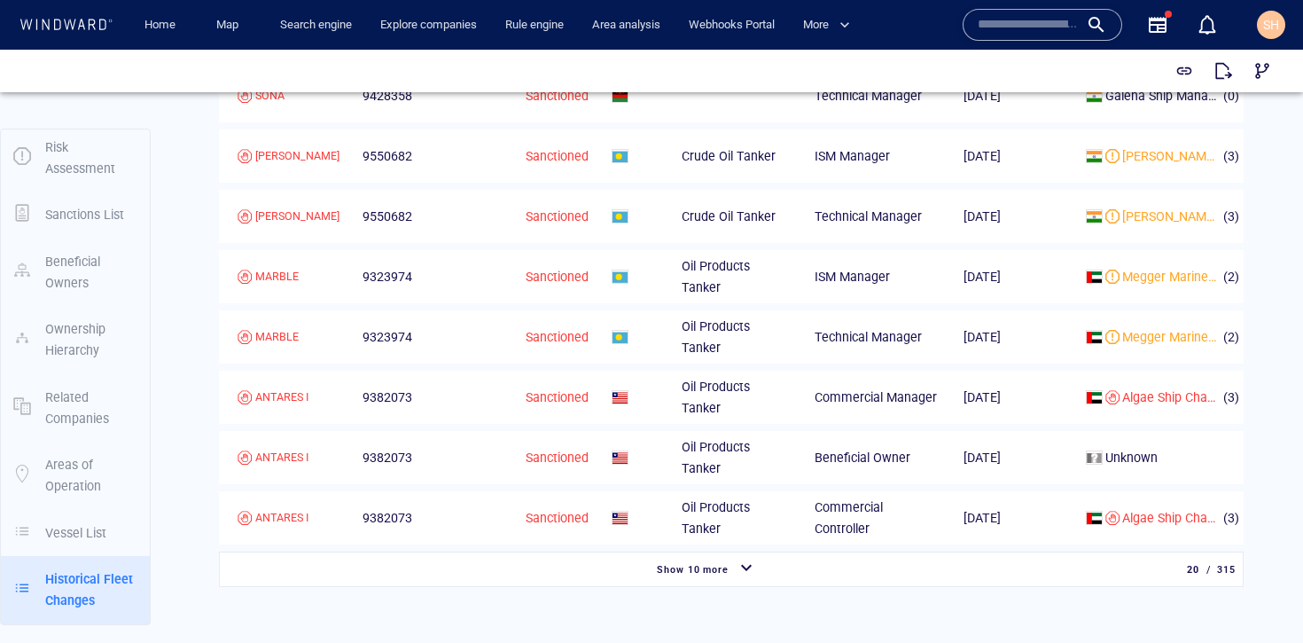
scroll to position [4093, 0]
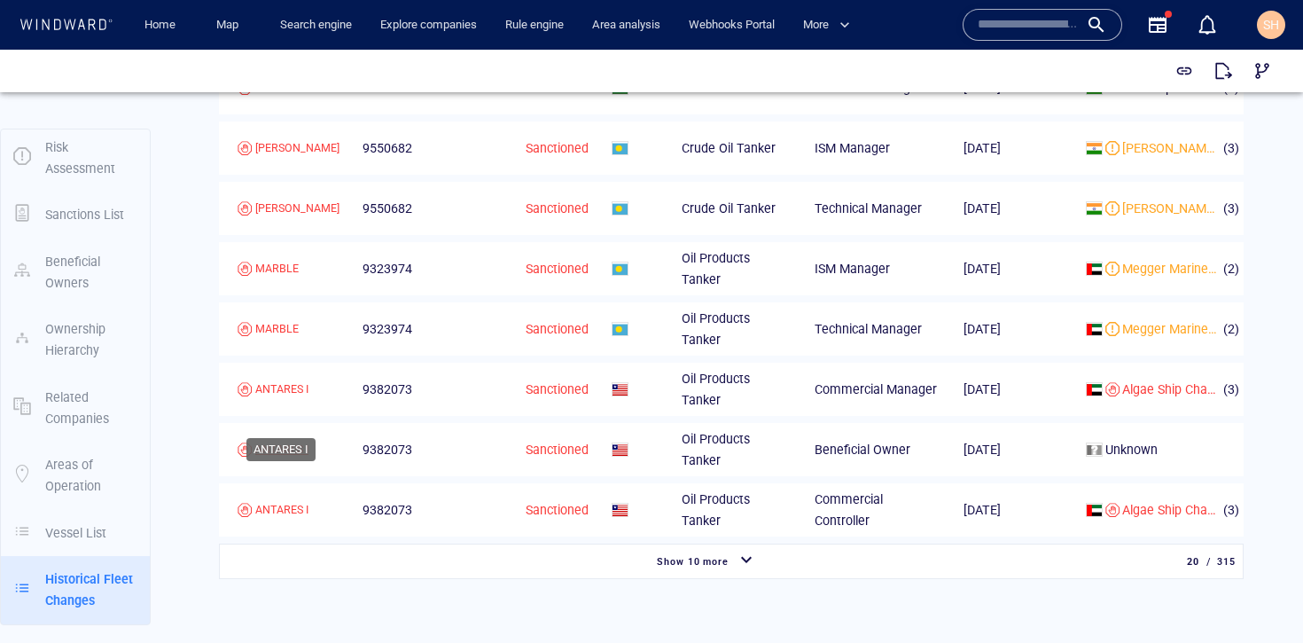
click at [283, 442] on div "ANTARES I" at bounding box center [281, 450] width 53 height 16
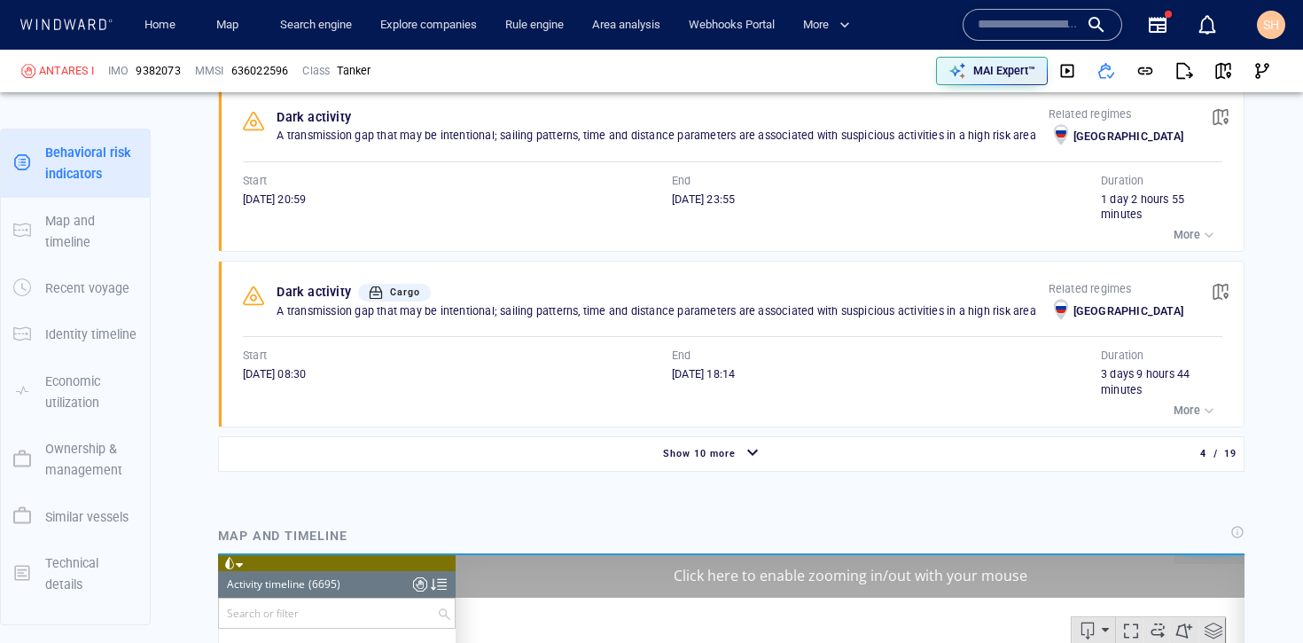
scroll to position [9509, 0]
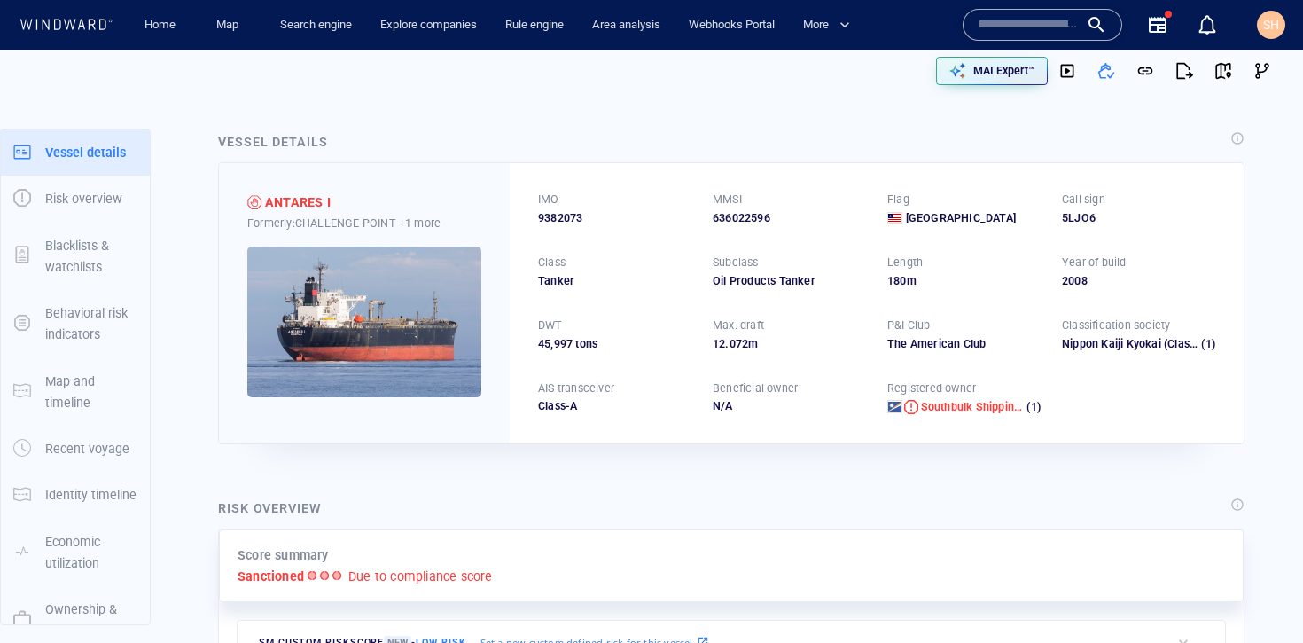
click at [573, 220] on span "9382073" at bounding box center [560, 218] width 44 height 16
copy span "9382073"
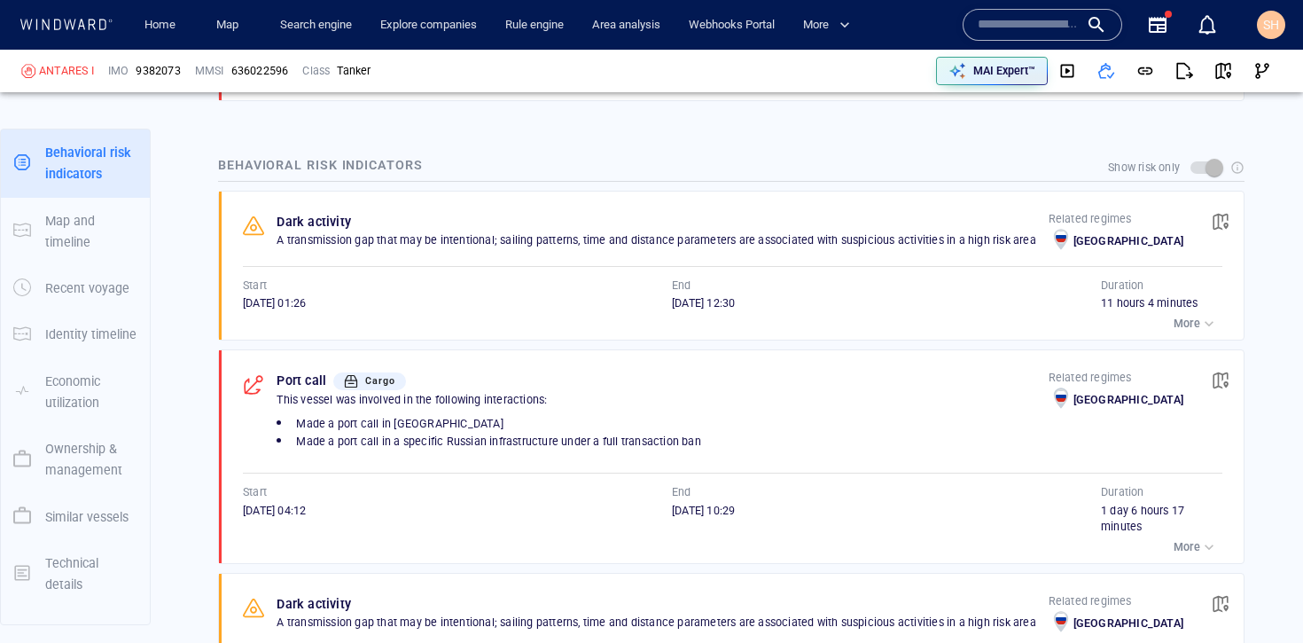
scroll to position [1130, 0]
